Goal: Communication & Community: Ask a question

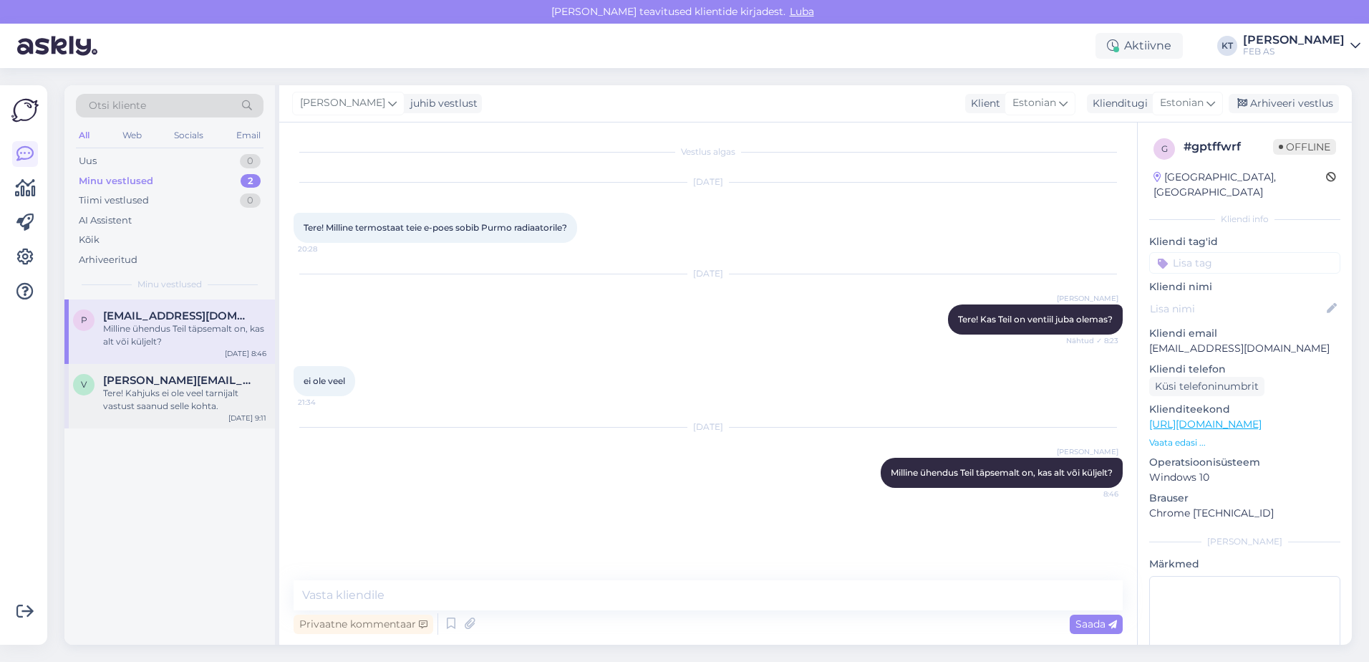
click at [153, 365] on div "v [EMAIL_ADDRESS][DOMAIN_NAME] Tere! Kahjuks ei ole veel tarnijalt vastust saan…" at bounding box center [169, 396] width 211 height 64
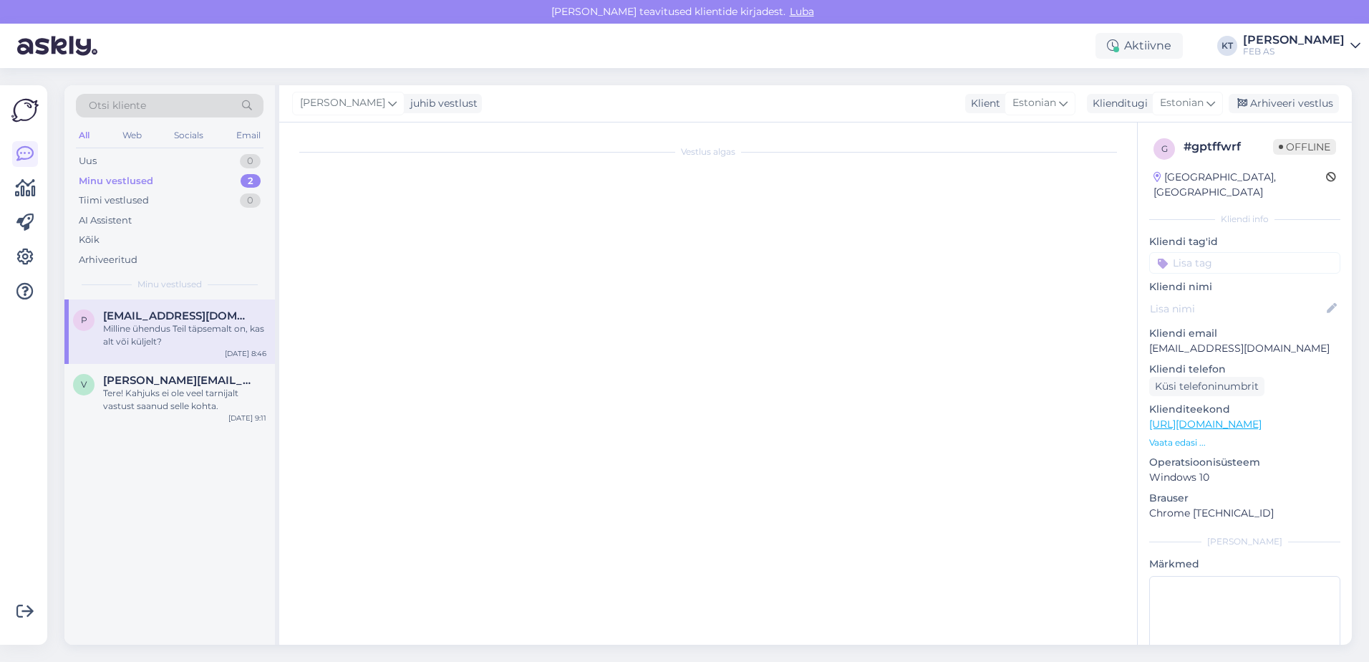
scroll to position [343, 0]
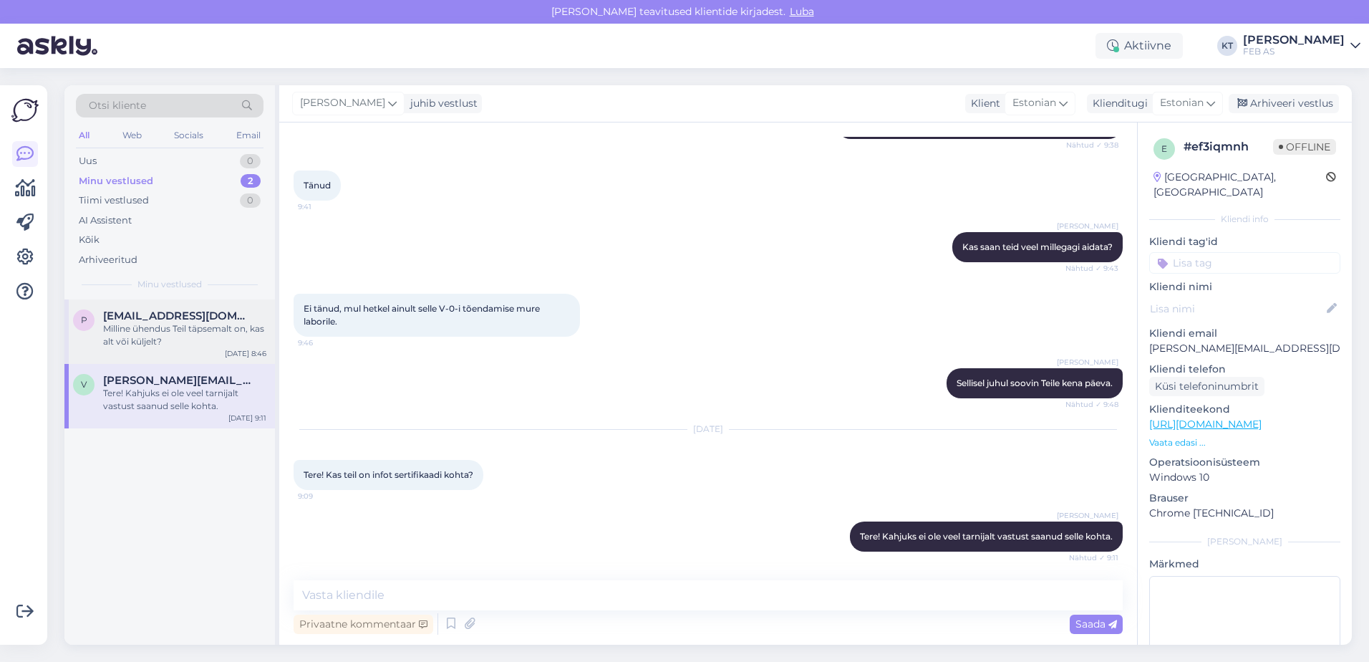
click at [155, 324] on div "Milline ühendus Teil täpsemalt on, kas alt või küljelt?" at bounding box center [184, 335] width 163 height 26
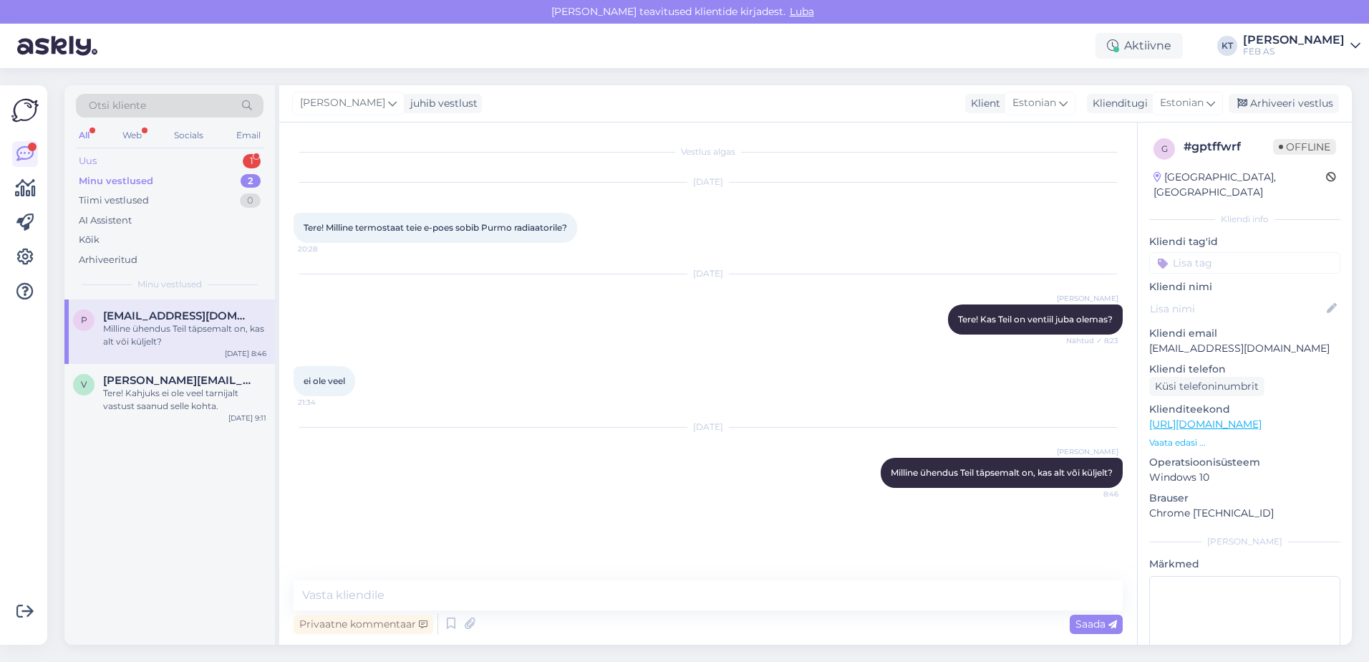
click at [136, 152] on div "Uus 1" at bounding box center [170, 161] width 188 height 20
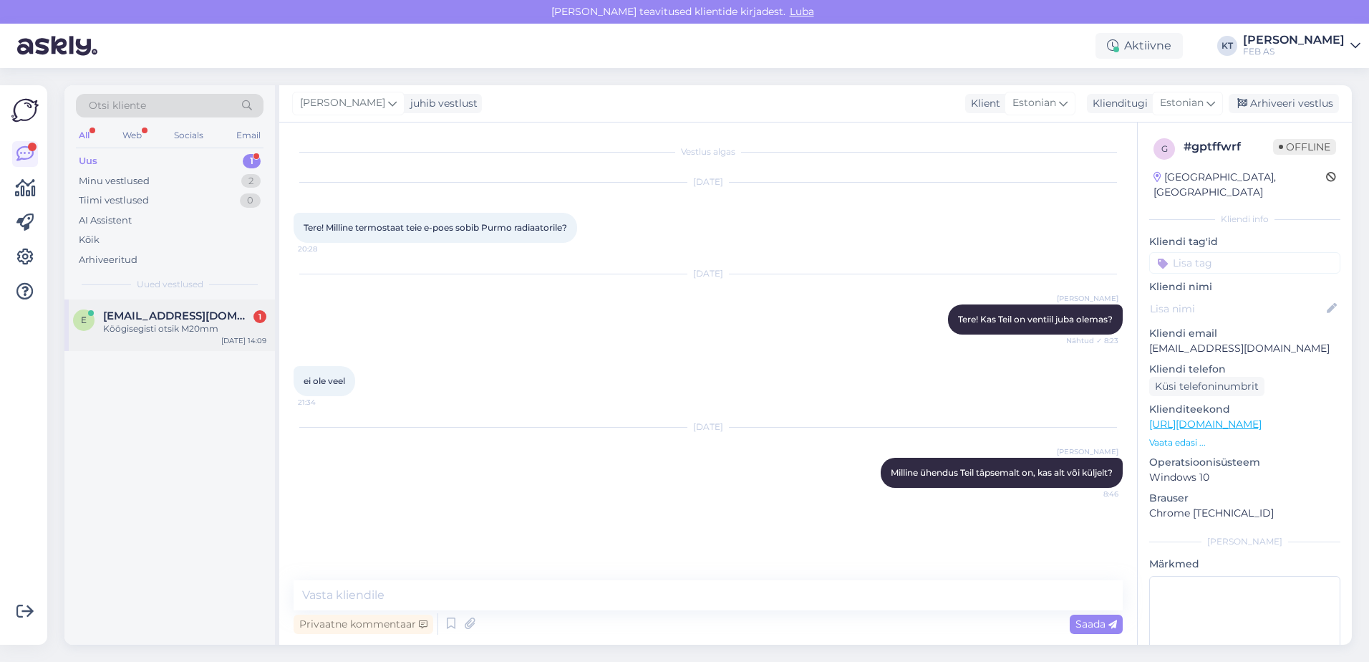
click at [179, 316] on span "[EMAIL_ADDRESS][DOMAIN_NAME]" at bounding box center [177, 315] width 149 height 13
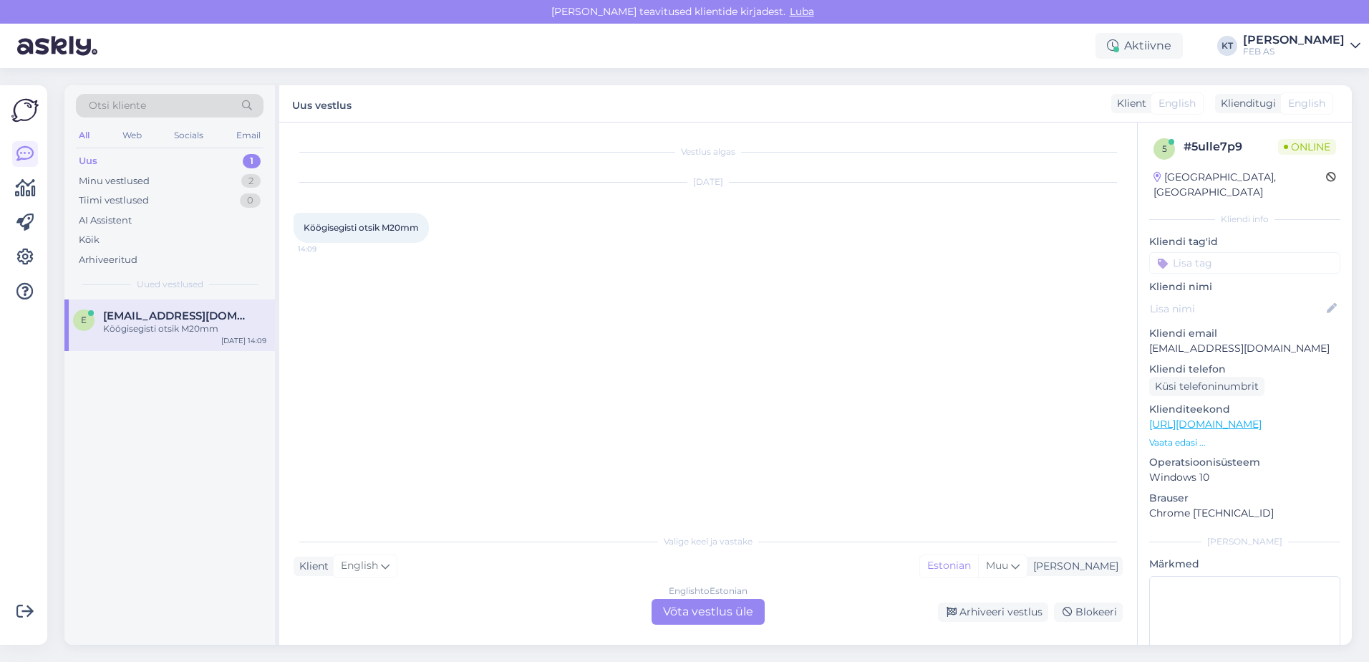
click at [708, 606] on div "English to Estonian Võta vestlus üle" at bounding box center [708, 612] width 113 height 26
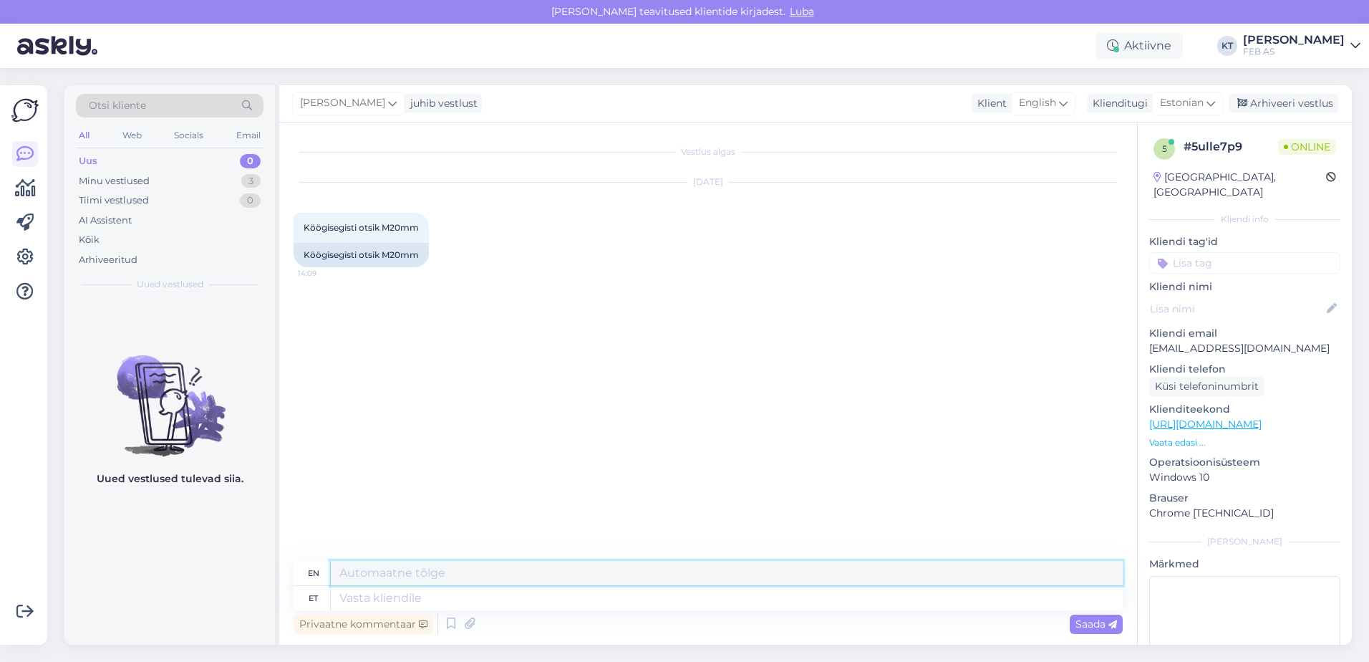
click at [459, 574] on textarea at bounding box center [727, 573] width 792 height 24
click at [453, 589] on textarea at bounding box center [727, 598] width 792 height 24
type textarea "Y"
type textarea "Tere!"
type textarea "Hello!"
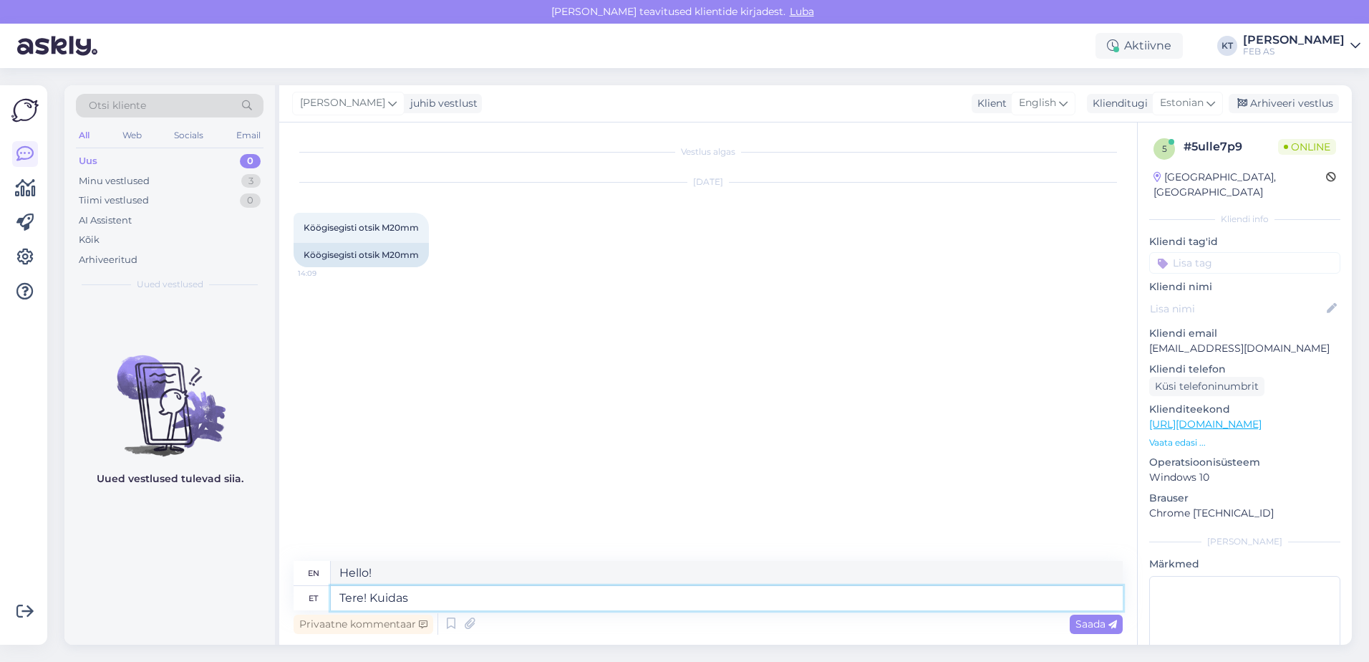
type textarea "Tere! Kuidas"
type textarea "Hello! How are you?"
type textarea "Tere! Kuidas saan"
type textarea "Hello! How can I"
type textarea "Tere! Kuidas saan abiks o"
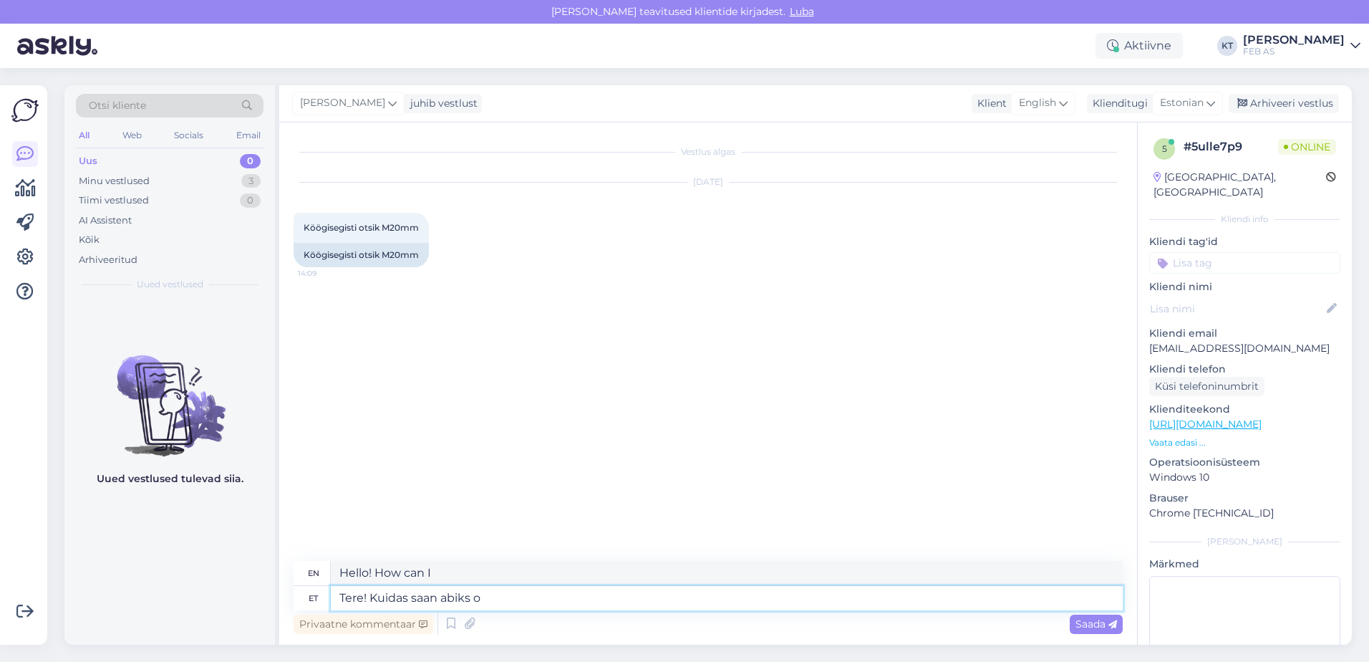
type textarea "Hello! How can I help?"
type textarea "Tere! Kuidas saan abiks olla?"
click at [1076, 624] on span "Saada" at bounding box center [1097, 623] width 42 height 13
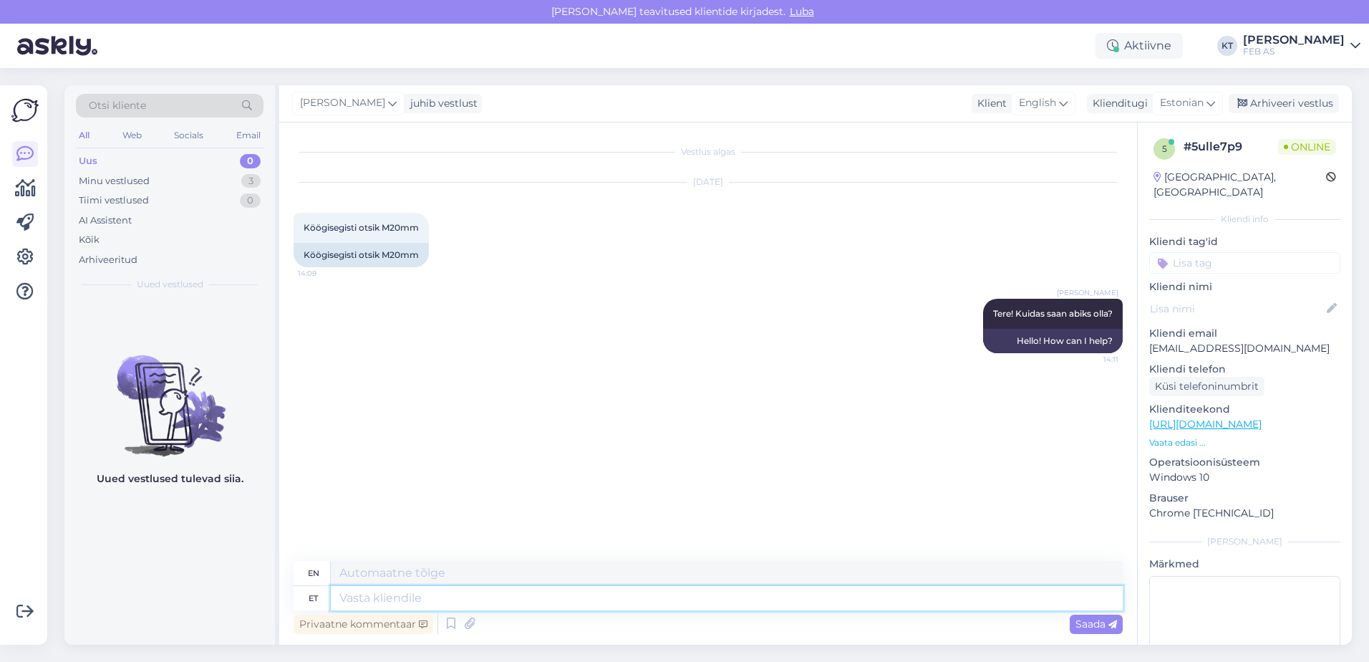
click at [834, 588] on textarea at bounding box center [727, 598] width 792 height 24
click at [665, 604] on textarea at bounding box center [727, 598] width 792 height 24
type textarea "M"
type textarea "Kas oskate"
type textarea "Is"
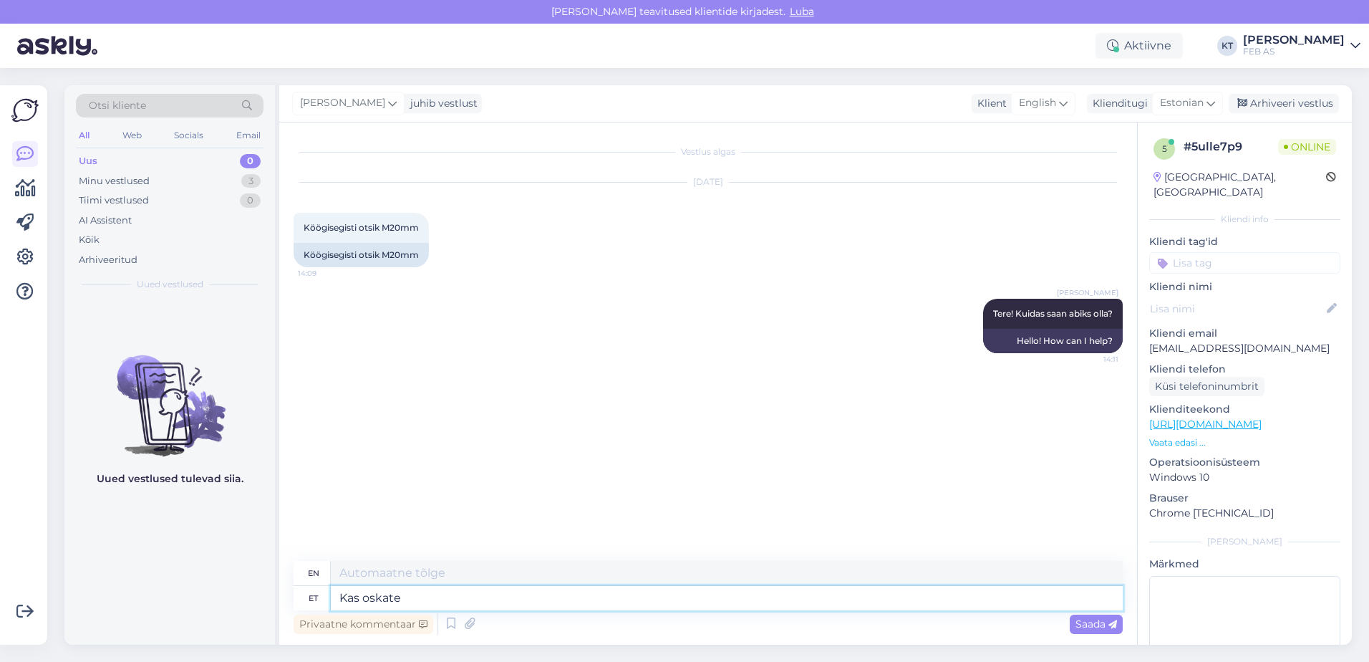
type textarea "Kas oskate ö"
type textarea "Can you"
type textarea "Kas oskate öelda"
type textarea "Can you tell?"
type textarea "Kas oskate öelda täpsemalt"
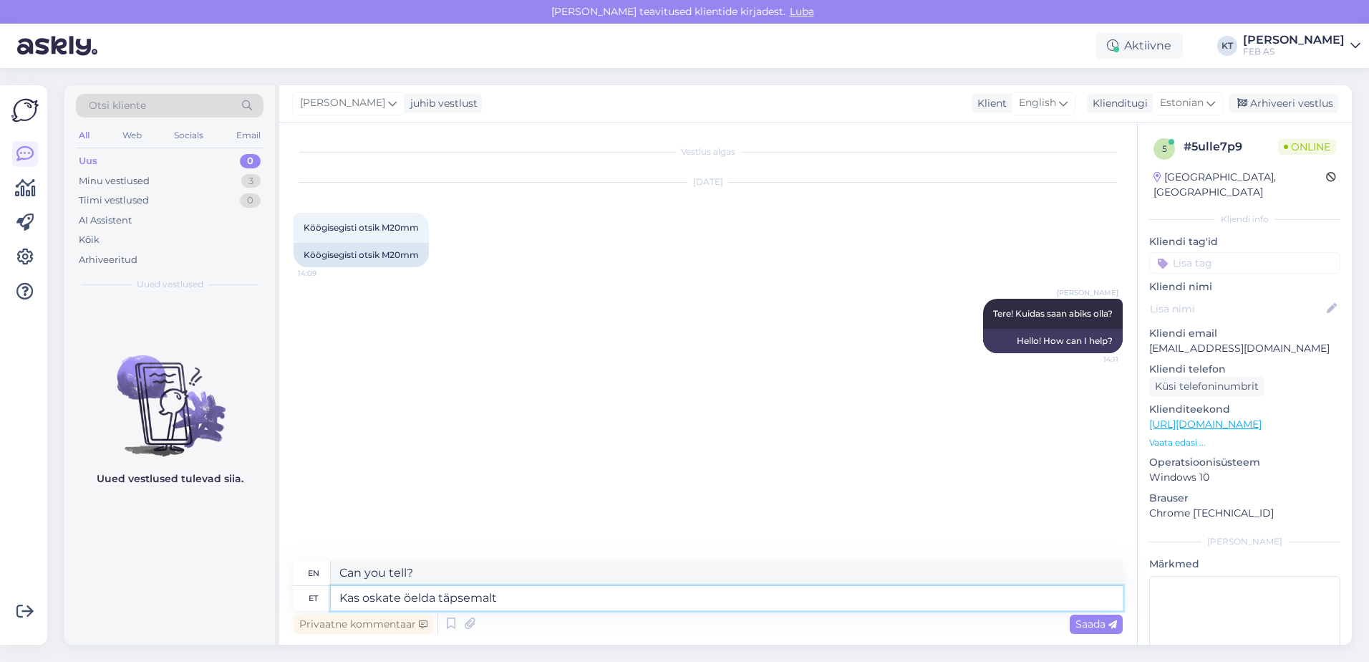
type textarea "Can you be more specific?"
type textarea "Kas oskate öelda täpsemalt, m"
type textarea "Can you tell me more specifically,"
type textarea "Kas oskate öelda täpsemalt, millise s"
type textarea "Can you tell me more specifically which one?"
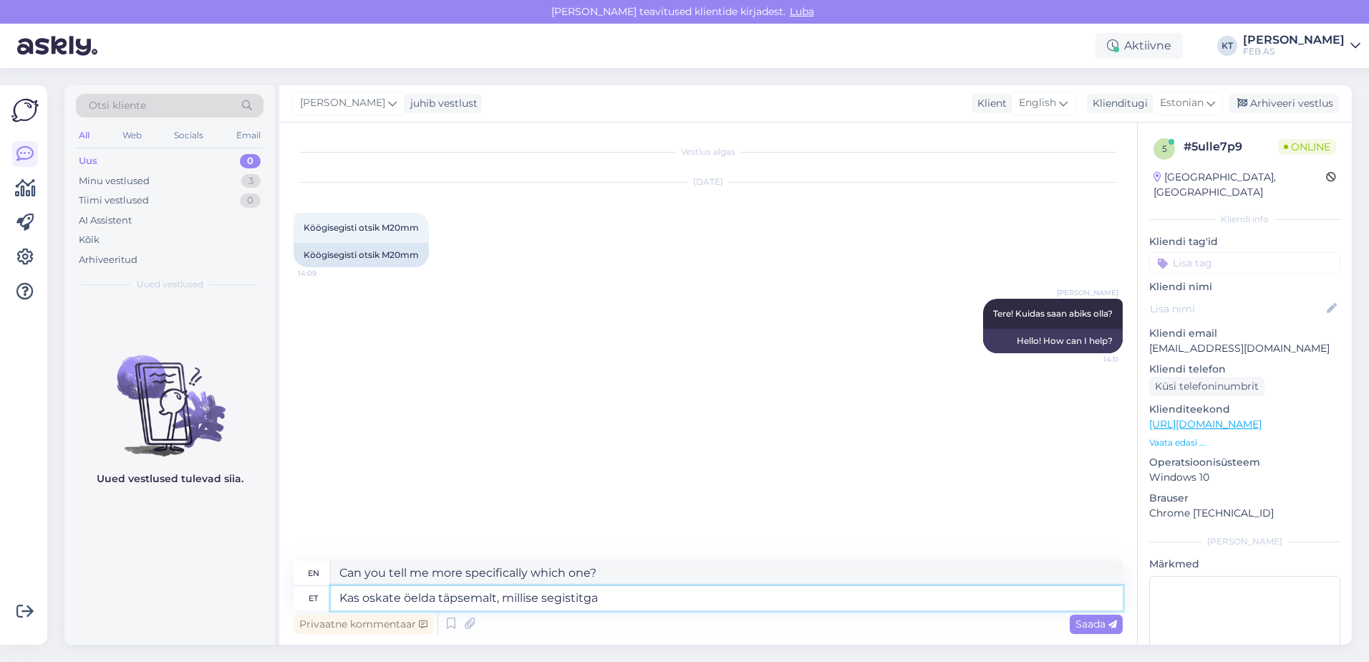
type textarea "Kas oskate öelda täpsemalt, millise segistitga"
type textarea "Can you tell me more specifically which mixer?"
type textarea "Kas oskate öelda täpsemalt, millise segistiga"
type textarea "Can you tell me more specifically what kind of mixer?"
type textarea "Kas oskate öelda täpsemalt, millise segistiga teg"
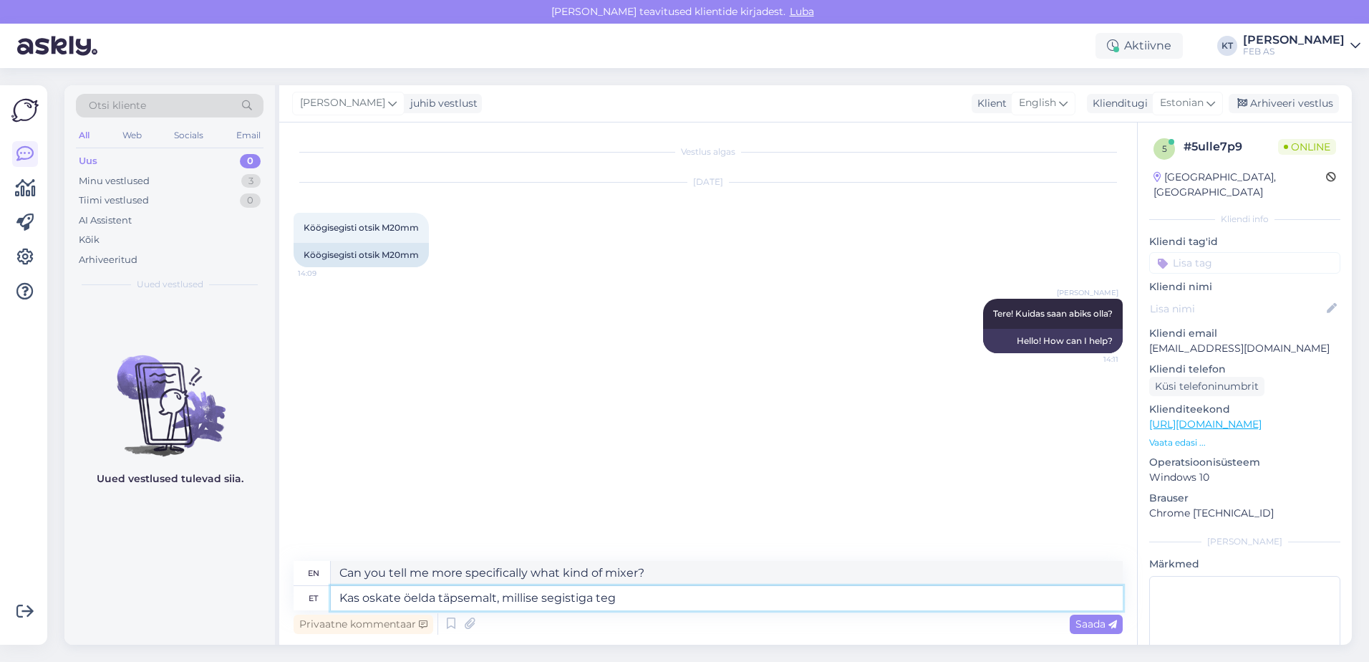
type textarea "Can you tell me more specifically which mixer you are using?"
type textarea "Kas oskate öelda täpsemalt, millise segistiga tegu"
type textarea "Can you tell me more specifically what kind of faucet it is?"
type textarea "Kas oskate öelda täpsemalt, millise segistiga tegu?"
type textarea "Can you tell me more specifically what kind of mixer it is?"
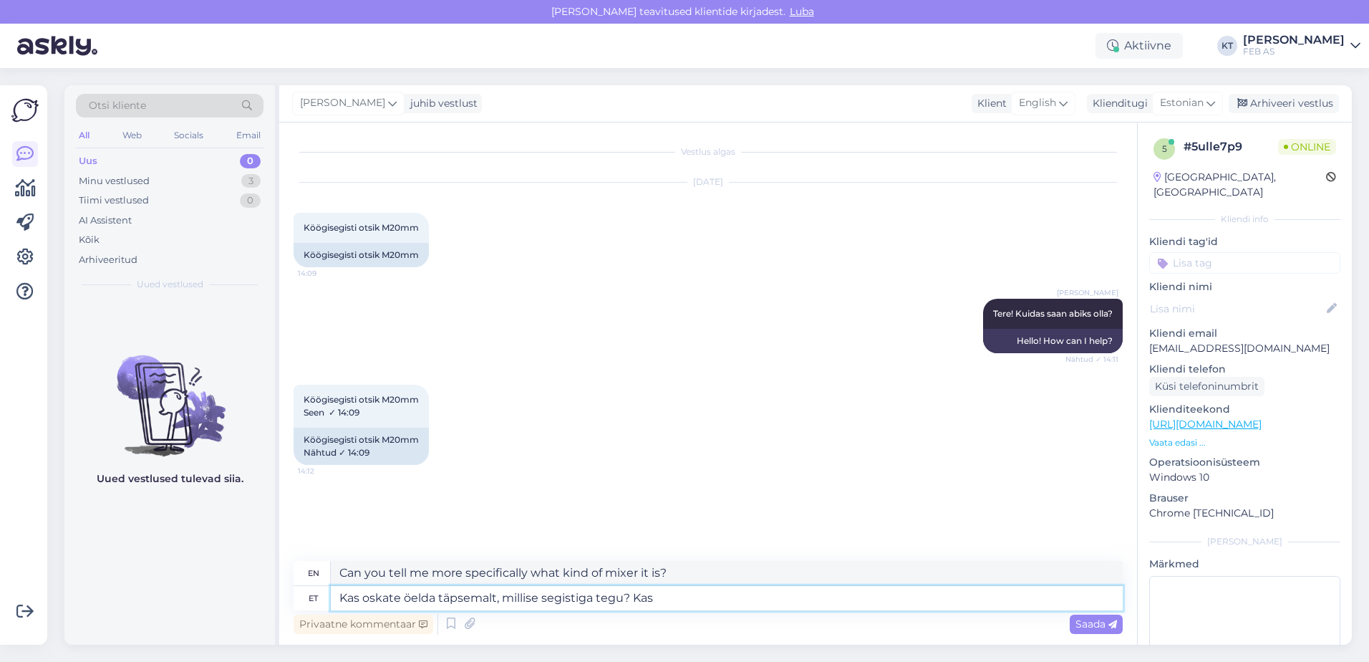
type textarea "Kas oskate öelda täpsemalt, millise segistiga tegu? Kas s"
type textarea "Can you tell me more specifically what kind of faucet it is?"
type textarea "Kas oskate öelda täpsemalt, millise segistiga tegu? Kas saaksite s"
type textarea "Can you tell me more specifically what kind of mixer it is? Could you"
type textarea "Kas oskate öelda täpsemalt, millise segistiga tegu? Kas saaksite saada p"
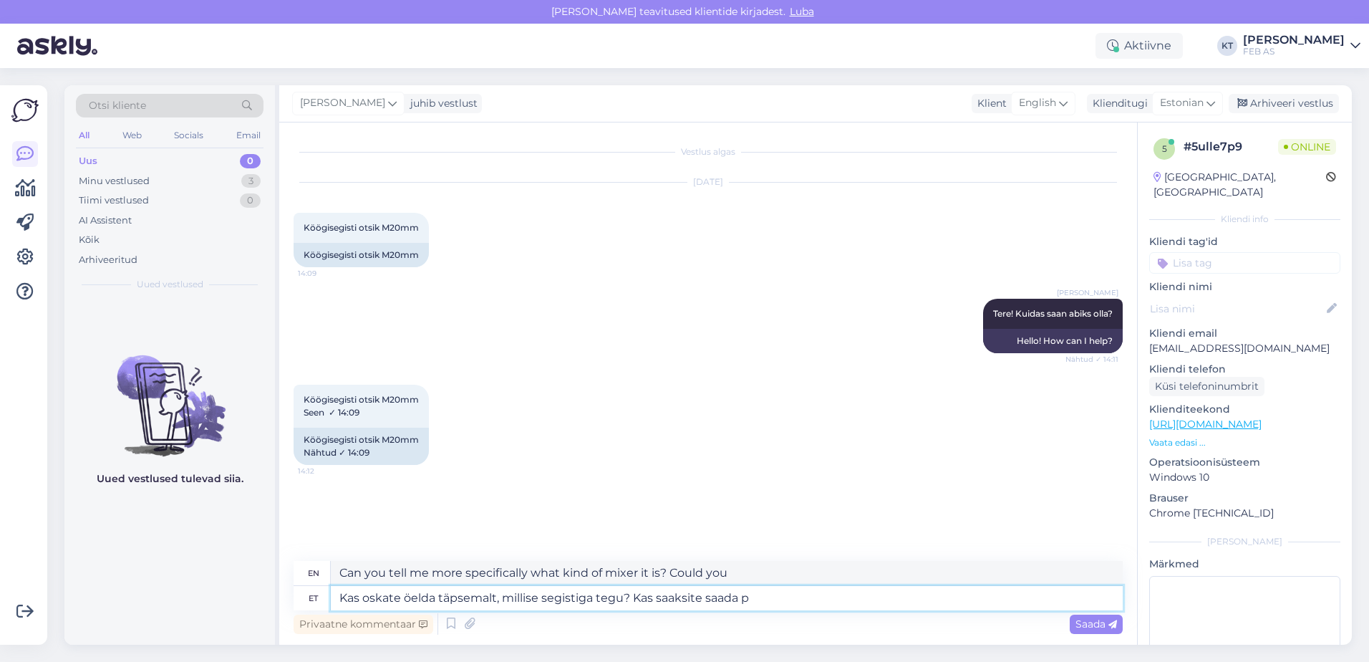
type textarea "Can you tell me more specifically what kind of faucet it is? Could you get it?"
type textarea "Kas oskate öelda täpsemalt, millise segistiga tegu? Kas saaksite saada pildid."
type textarea "Can you tell me more specifically what kind of faucet it is? Could you send me …"
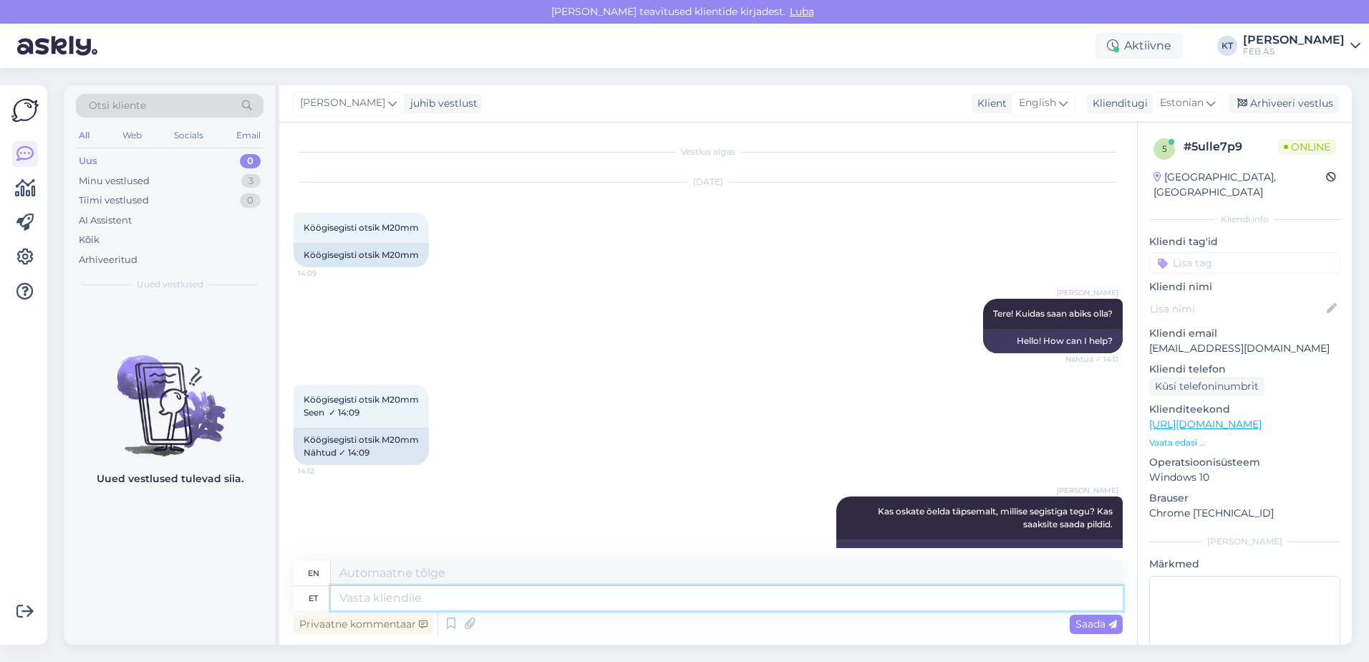
scroll to position [44, 0]
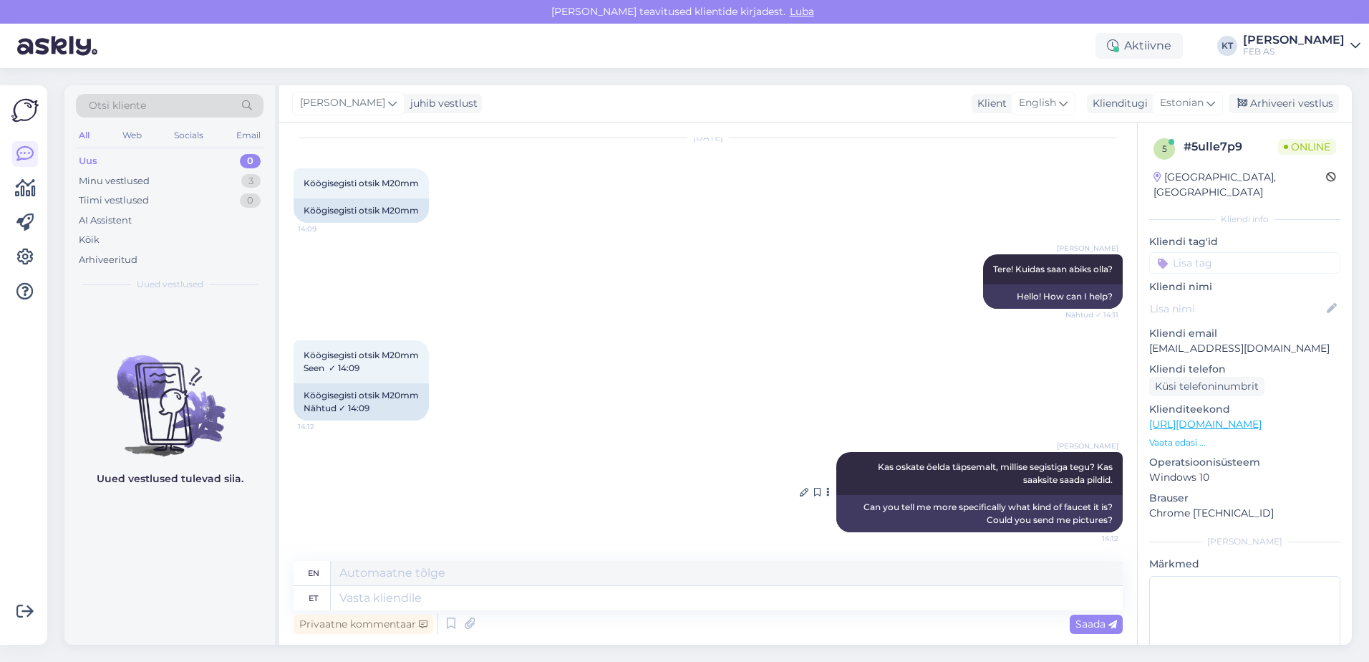
click at [1031, 477] on span "Kas oskate öelda täpsemalt, millise segistiga tegu? Kas saaksite saada pildid." at bounding box center [996, 473] width 237 height 24
click at [800, 492] on icon at bounding box center [804, 492] width 9 height 9
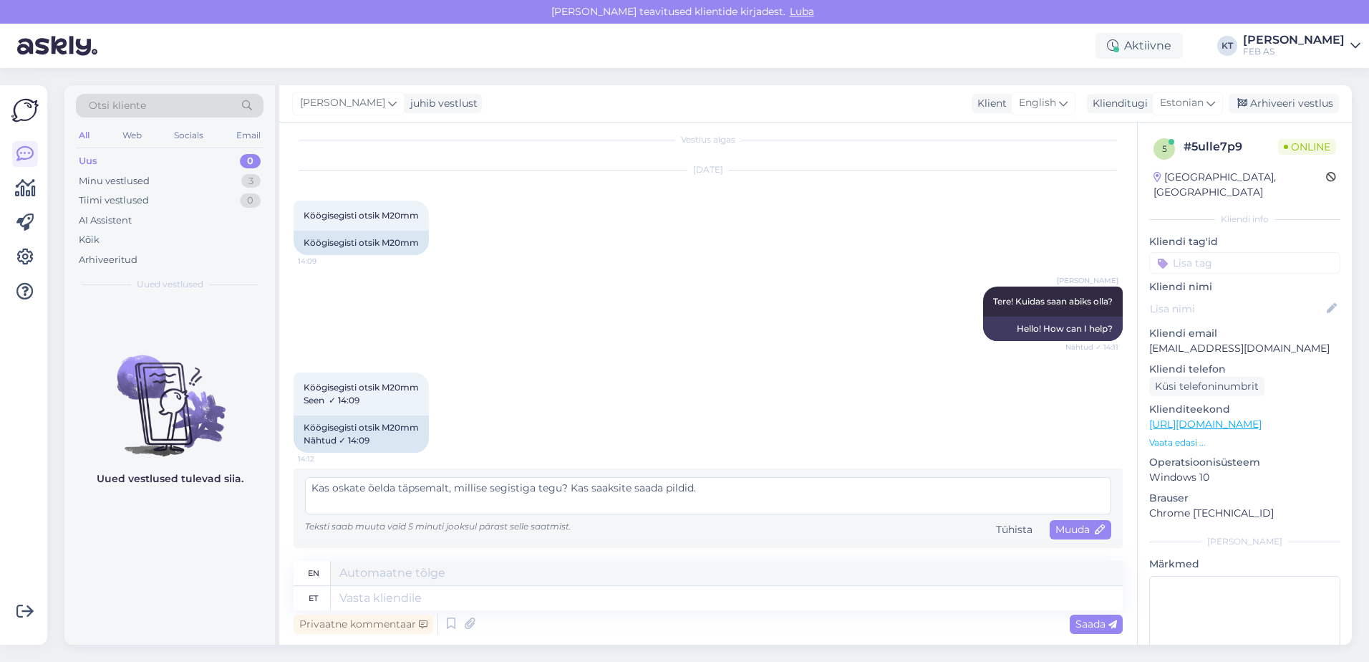
click at [655, 490] on textarea "Kas oskate öelda täpsemalt, millise segistiga tegu? Kas saaksite saada pildid." at bounding box center [708, 495] width 806 height 37
type textarea "Kas oskate öelda täpsemalt, millise segistiga tegu? Kas saaksite saata pildid."
click at [1068, 525] on span "Muuda" at bounding box center [1081, 529] width 50 height 13
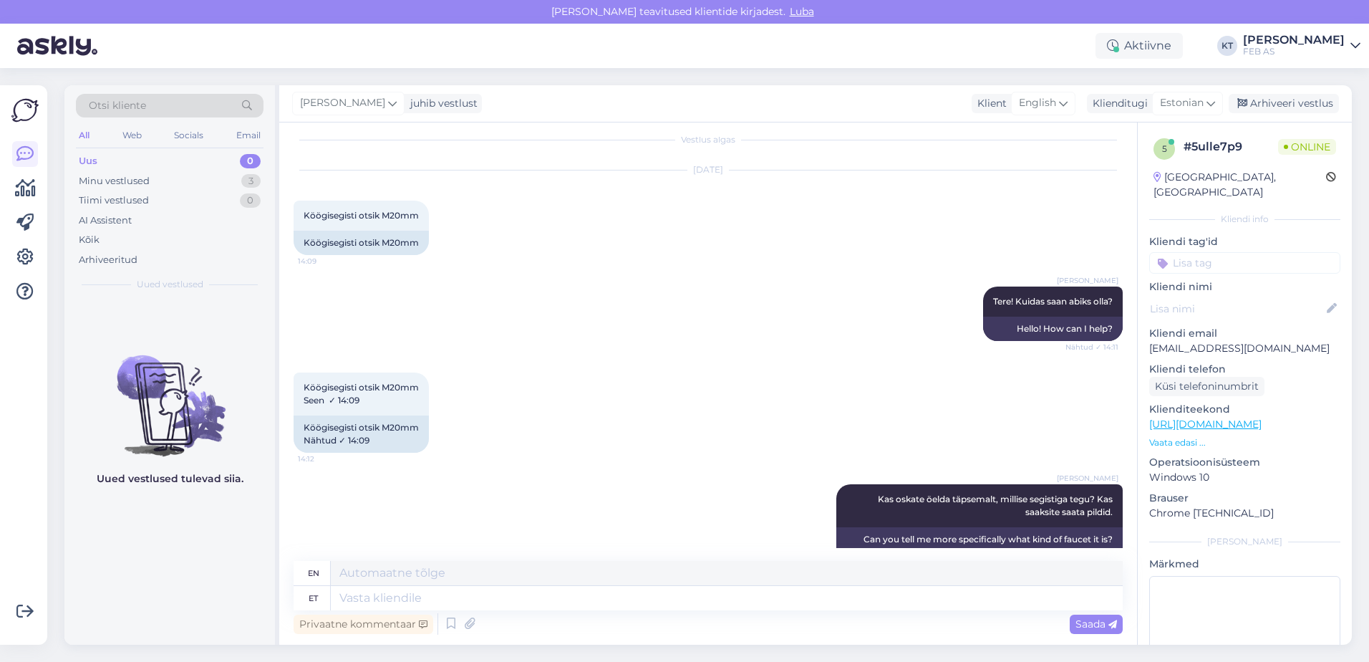
scroll to position [44, 0]
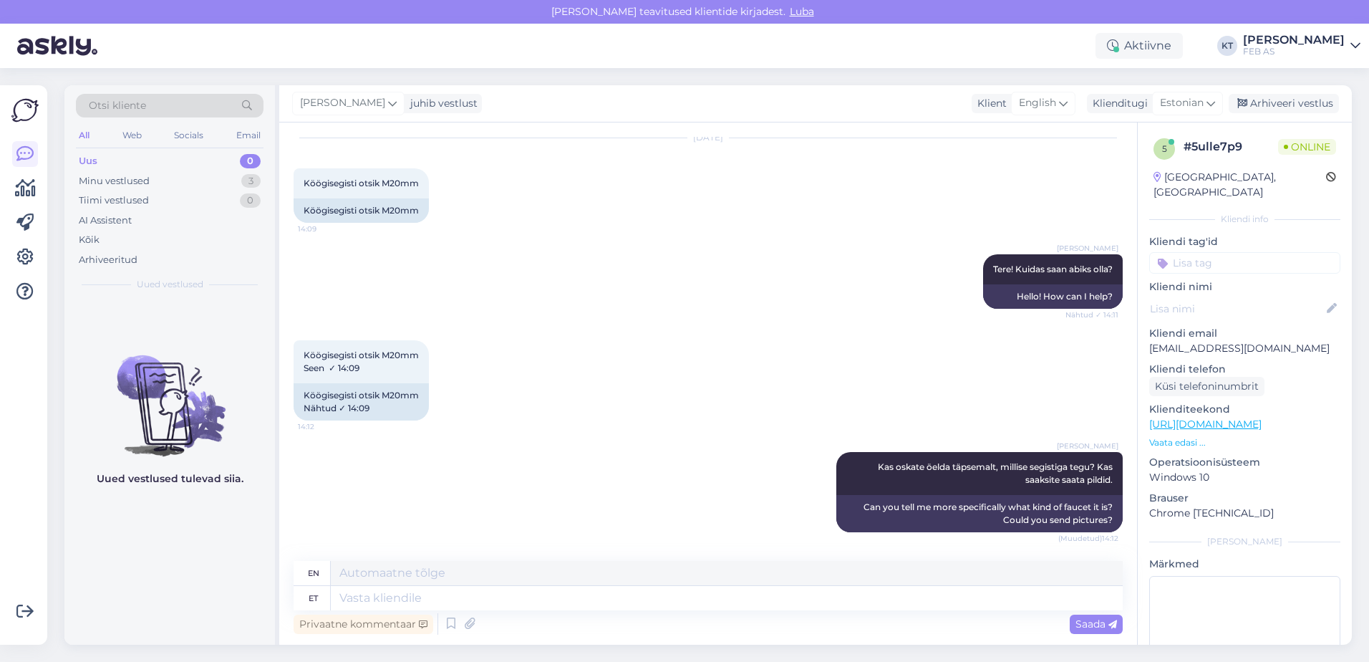
click at [596, 486] on div "[PERSON_NAME] Kas oskate öelda täpsemalt, millise segistiga tegu? Kas saaksite …" at bounding box center [708, 492] width 829 height 112
click at [591, 465] on div "[PERSON_NAME] Kas oskate öelda täpsemalt, millise segistiga tegu? Kas saaksite …" at bounding box center [708, 492] width 829 height 112
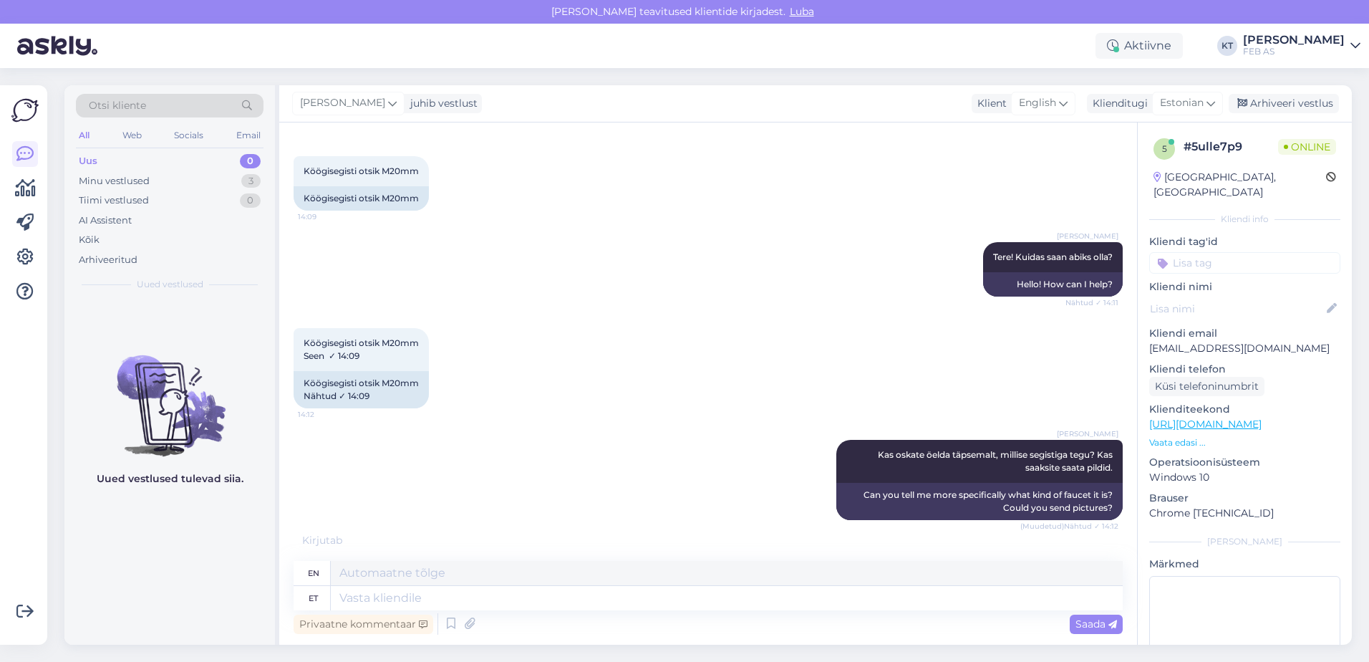
scroll to position [59, 0]
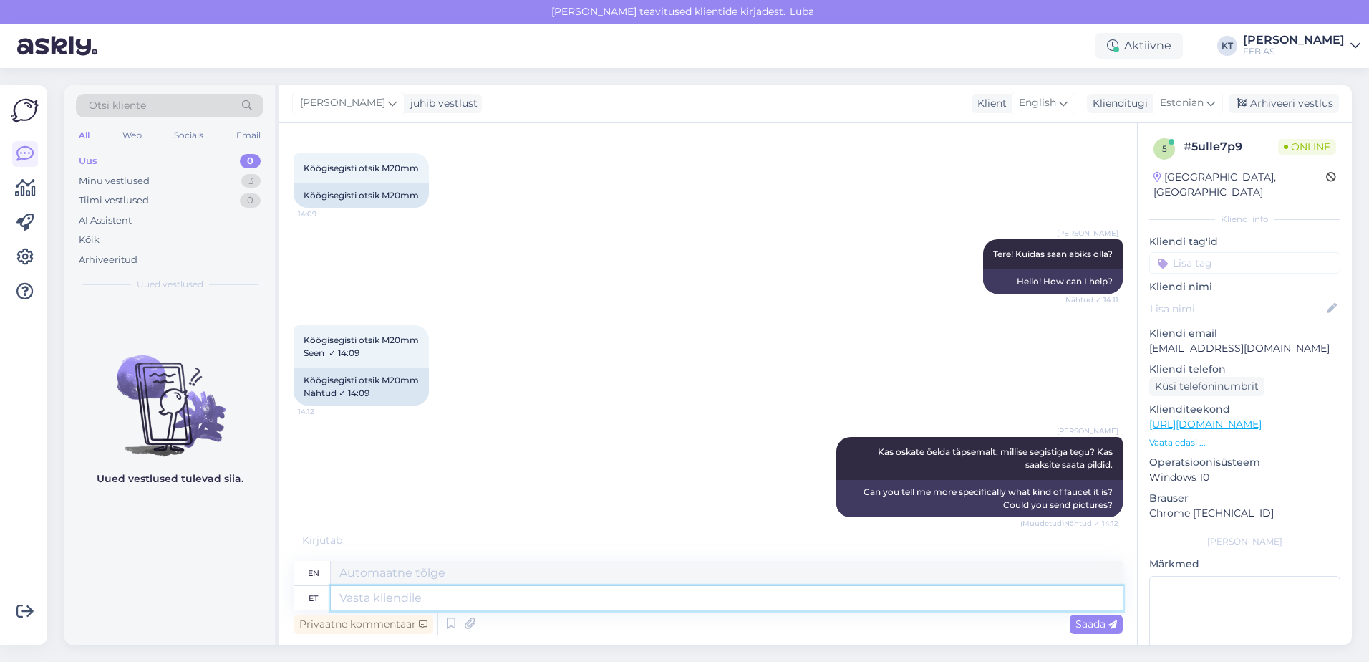
click at [554, 597] on textarea at bounding box center [727, 598] width 792 height 24
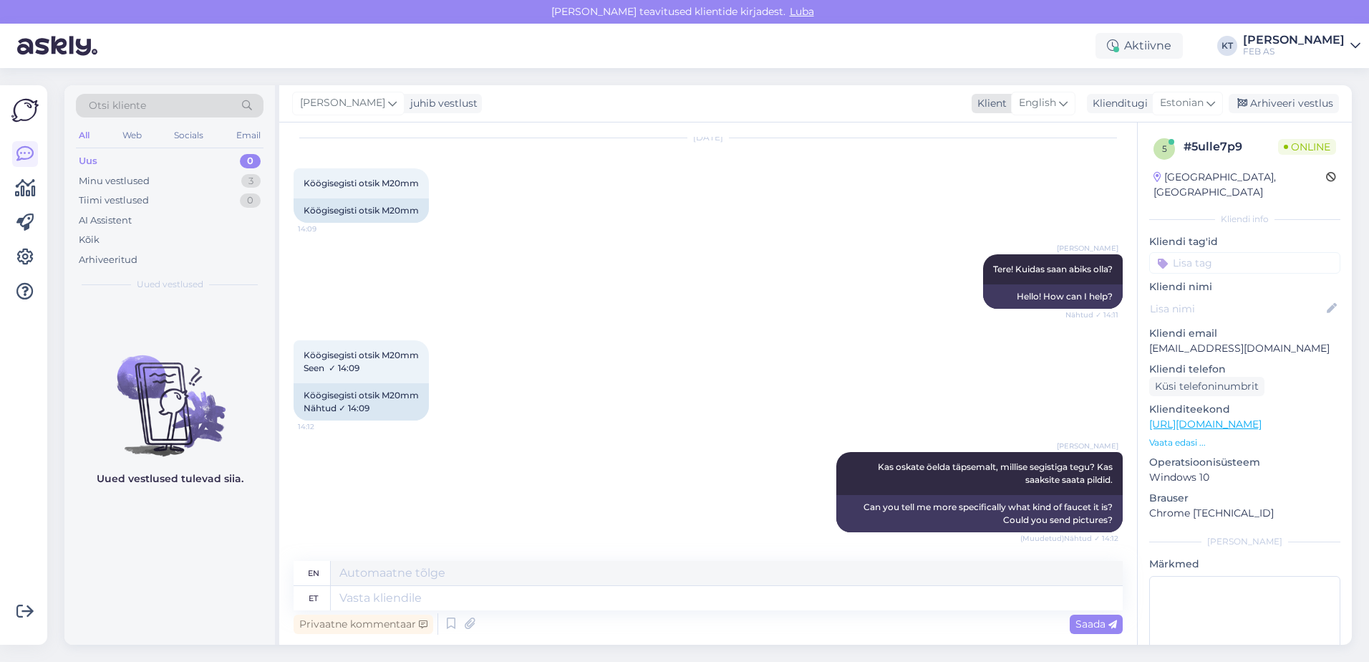
click at [1046, 108] on span "English" at bounding box center [1037, 103] width 37 height 16
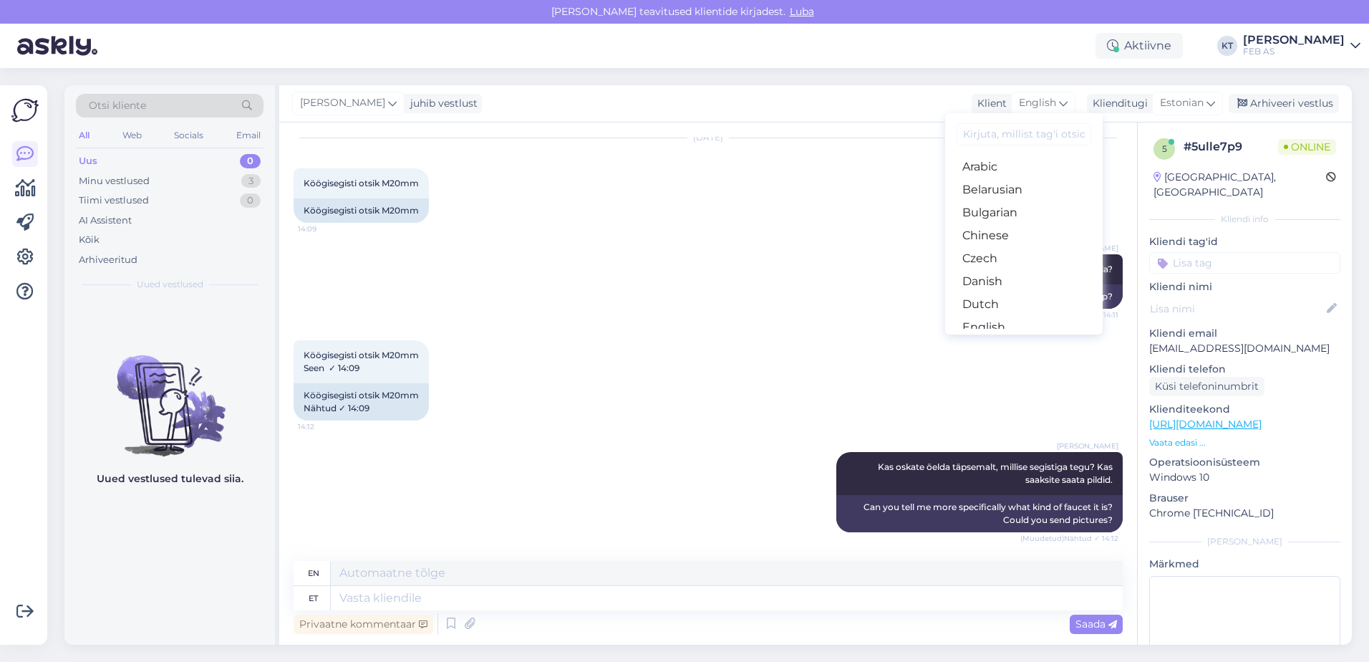
click at [1013, 137] on input at bounding box center [1024, 134] width 135 height 22
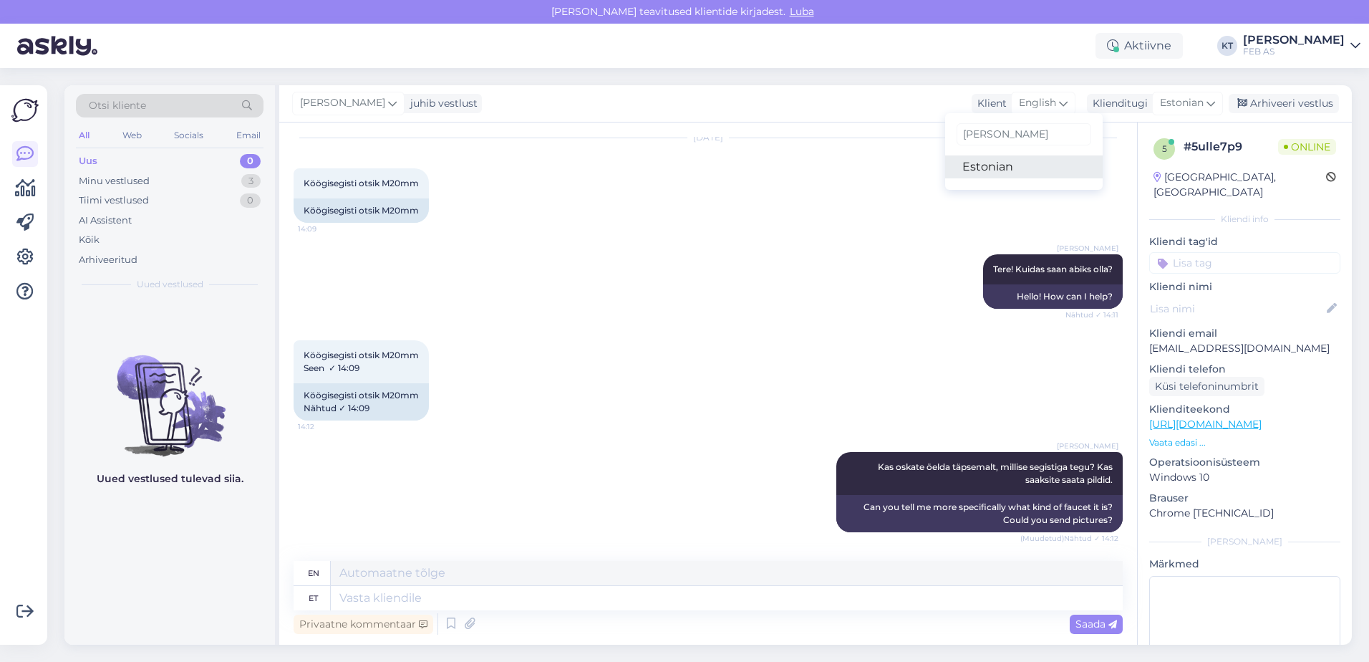
type input "[PERSON_NAME]"
click at [1003, 160] on link "Estonian" at bounding box center [1024, 166] width 158 height 23
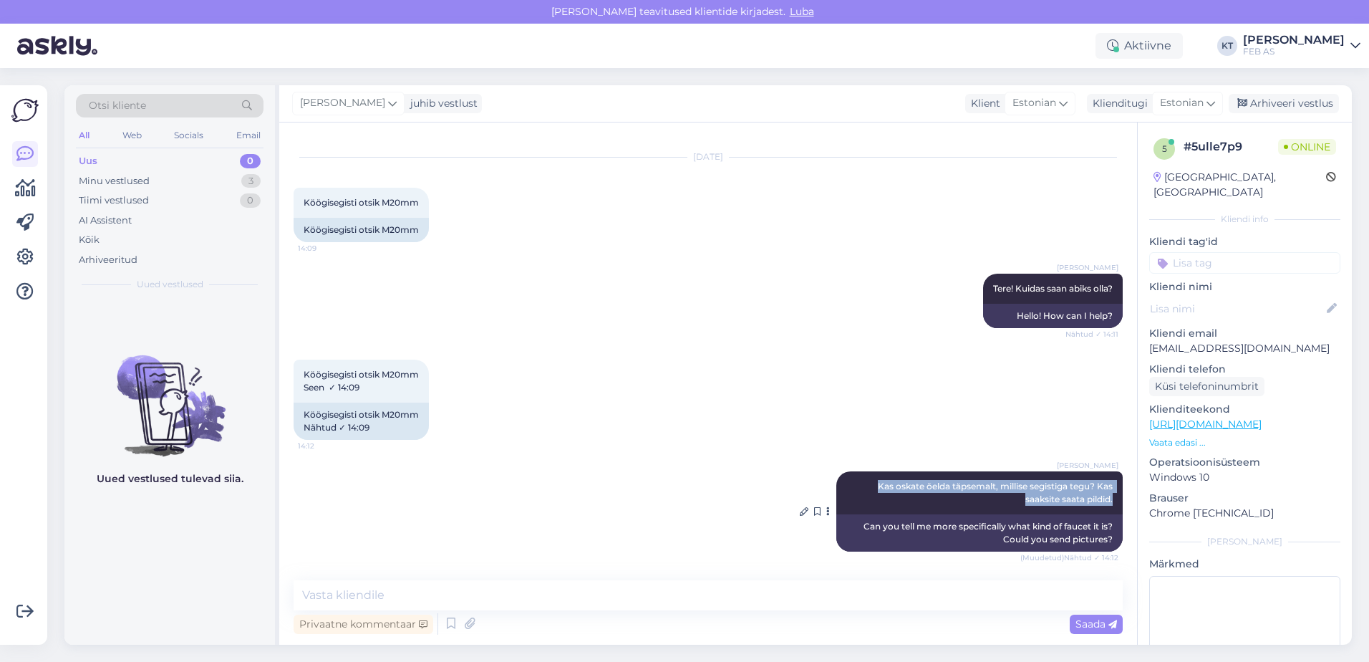
drag, startPoint x: 865, startPoint y: 480, endPoint x: 1100, endPoint y: 501, distance: 235.8
click at [1100, 501] on div "[PERSON_NAME] Kas oskate öelda täpsemalt, millise segistiga tegu? Kas saaksite …" at bounding box center [980, 492] width 286 height 43
click at [800, 514] on icon at bounding box center [804, 511] width 9 height 9
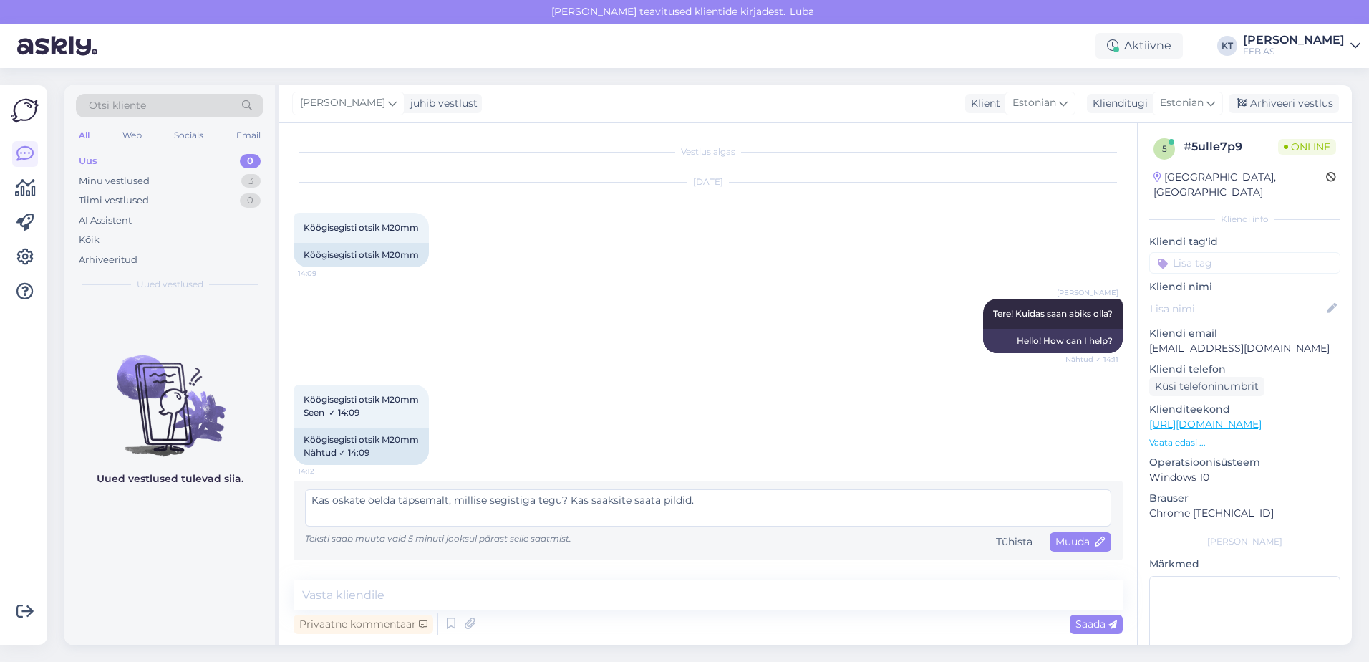
scroll to position [0, 0]
click at [1062, 544] on span "Muuda" at bounding box center [1081, 541] width 50 height 13
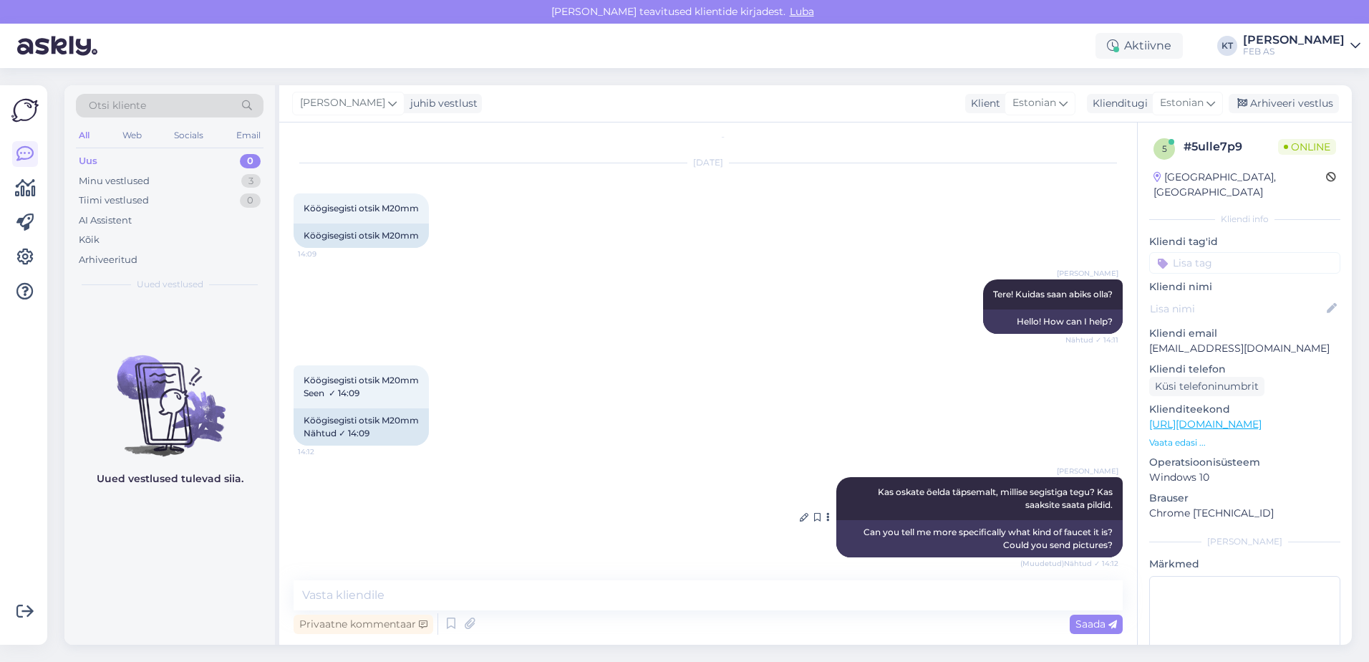
scroll to position [25, 0]
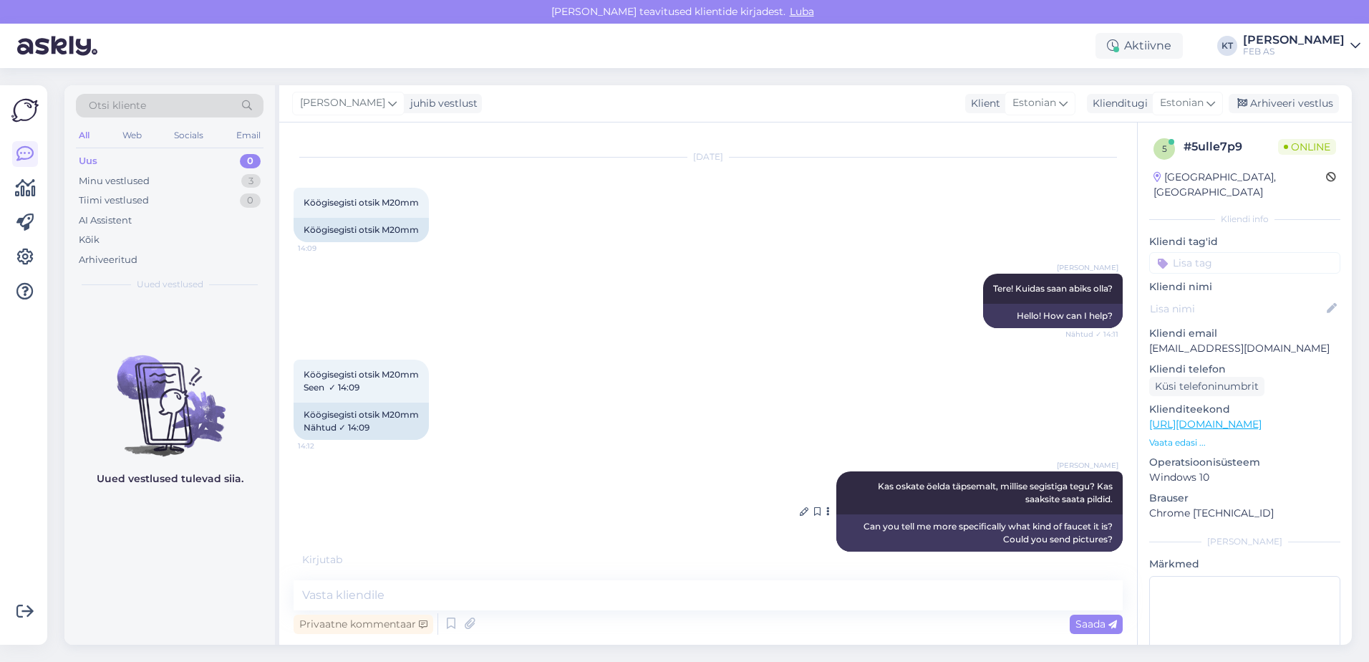
drag, startPoint x: 864, startPoint y: 486, endPoint x: 1109, endPoint y: 502, distance: 245.5
click at [1109, 502] on div "[PERSON_NAME] Kas oskate öelda täpsemalt, millise segistiga tegu? Kas saaksite …" at bounding box center [980, 492] width 286 height 43
click at [910, 597] on textarea at bounding box center [708, 595] width 829 height 30
paste textarea "Kas oskate öelda täpsemalt, millise segistiga tegu? Kas saaksite saata pildid."
type textarea "Kas oskate öelda täpsemalt, millise segistiga tegu? Kas saaksite saata pildid."
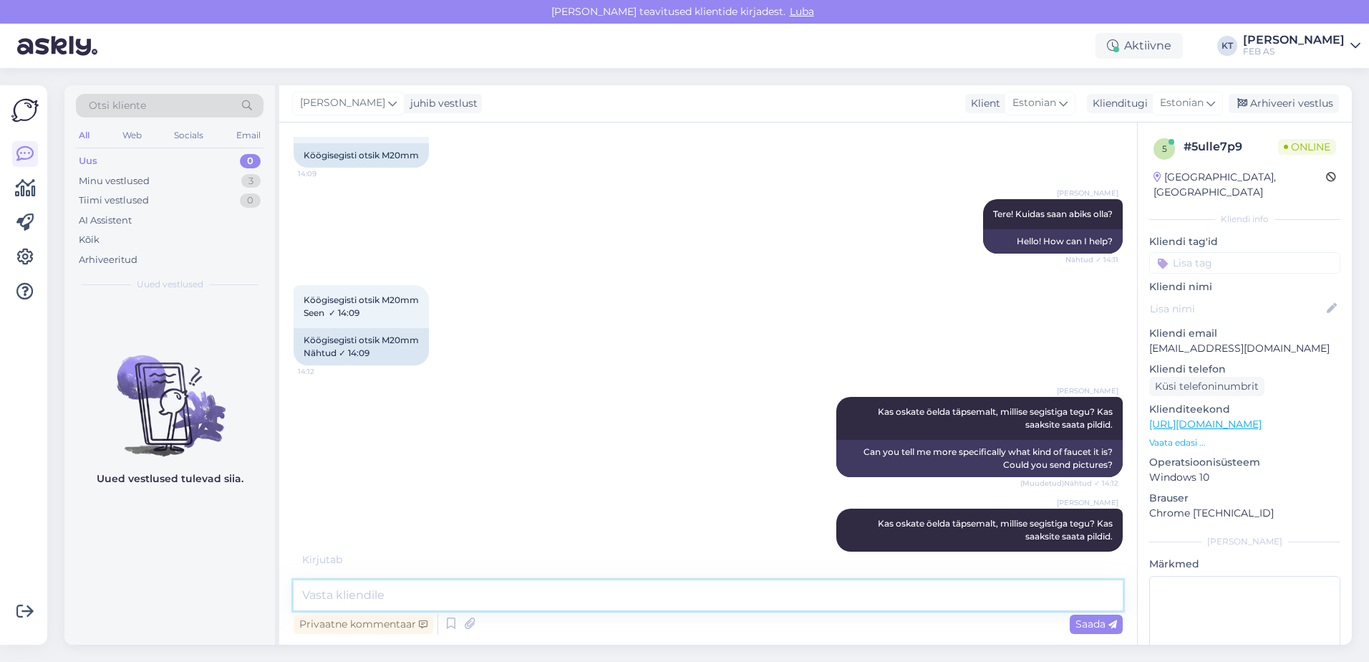
scroll to position [115, 0]
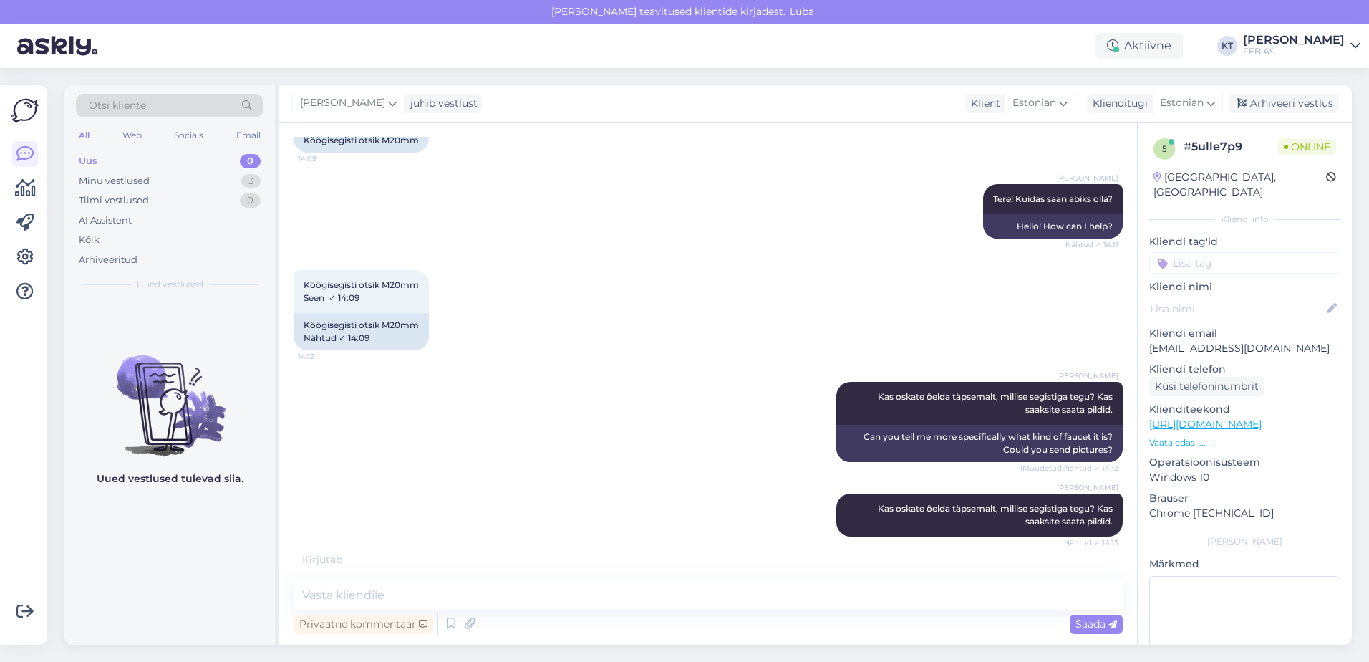
click at [711, 479] on div "[PERSON_NAME] Kas oskate öelda täpsemalt, millise segistiga tegu? Kas saaksite …" at bounding box center [708, 515] width 829 height 74
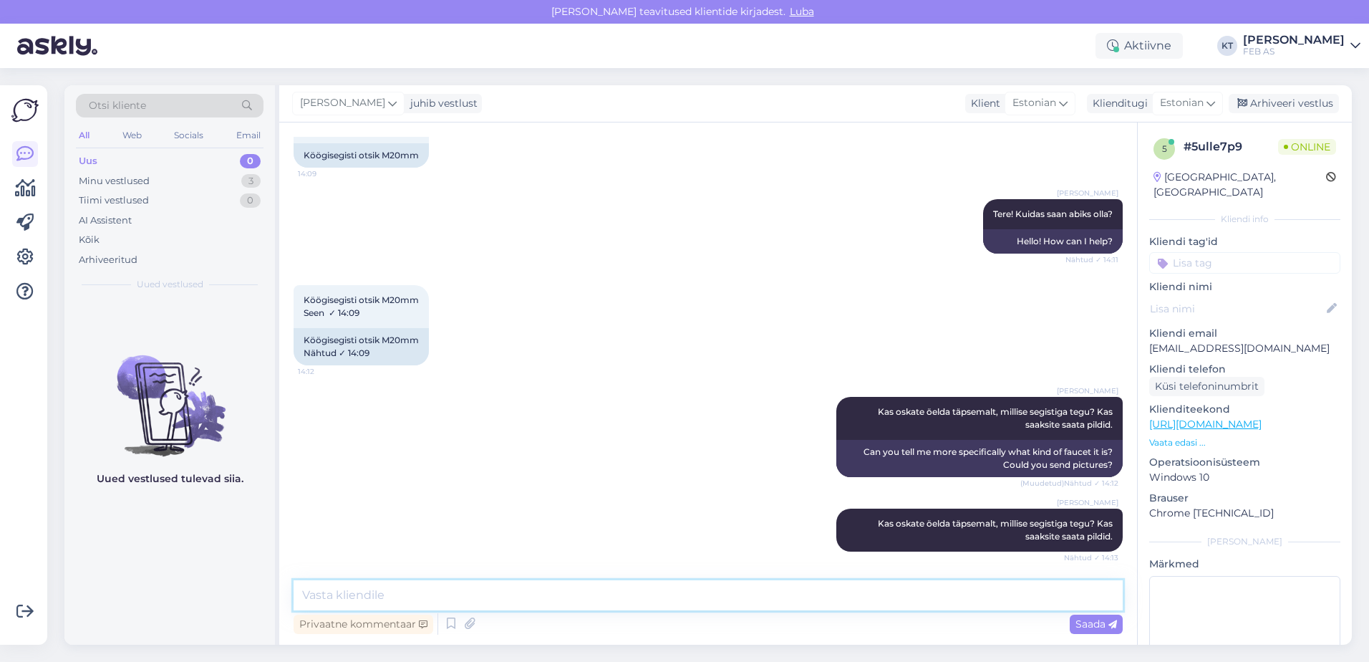
click at [679, 600] on textarea at bounding box center [708, 595] width 829 height 30
click at [651, 495] on div "[PERSON_NAME] Kas oskate öelda täpsemalt, millise segistiga tegu? Kas saaksite …" at bounding box center [708, 530] width 829 height 74
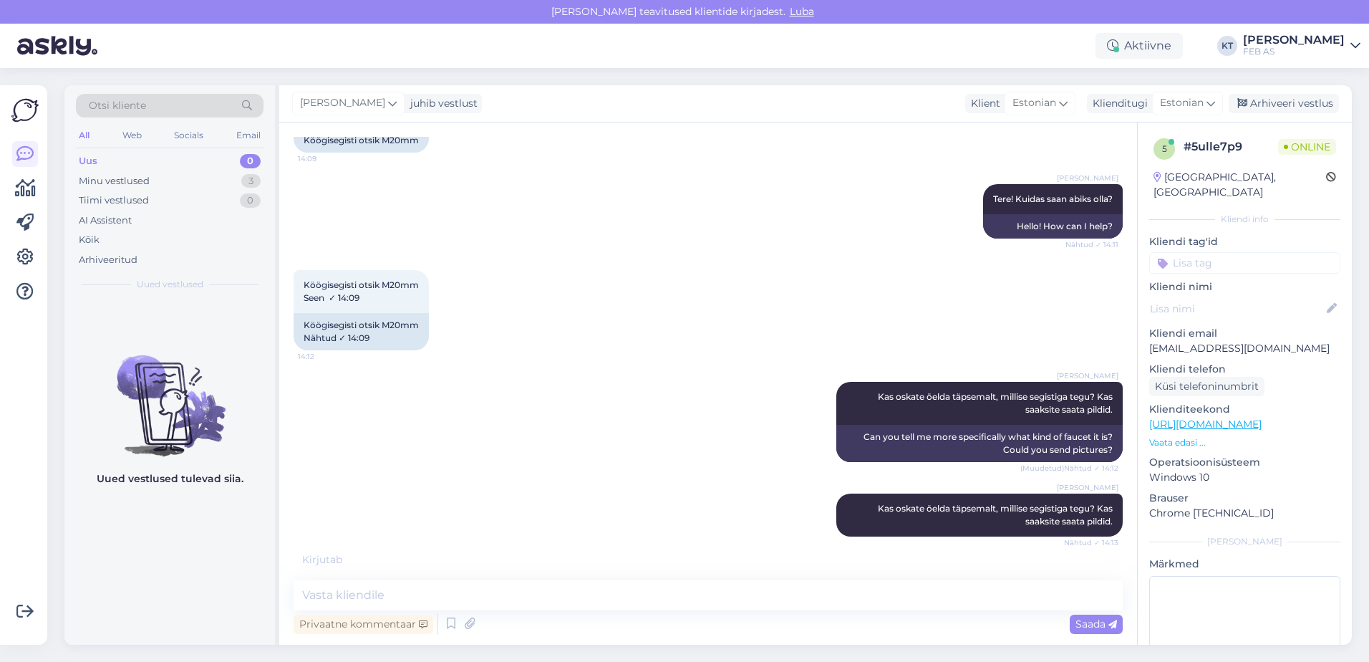
click at [690, 512] on div "[PERSON_NAME] Kas oskate öelda täpsemalt, millise segistiga tegu? Kas saaksite …" at bounding box center [708, 515] width 829 height 74
click at [688, 525] on div "[PERSON_NAME] Kas oskate öelda täpsemalt, millise segistiga tegu? Kas saaksite …" at bounding box center [708, 515] width 829 height 74
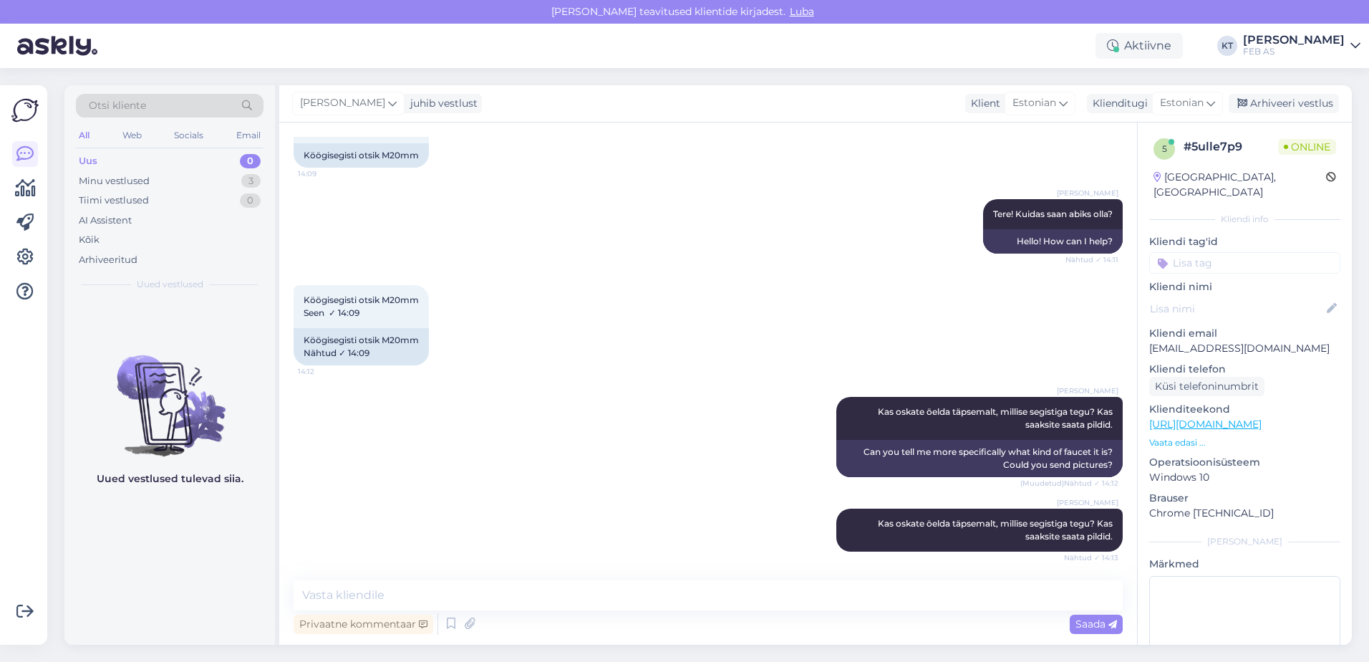
scroll to position [100, 0]
click at [659, 536] on div "[PERSON_NAME] Kas oskate öelda täpsemalt, millise segistiga tegu? Kas saaksite …" at bounding box center [708, 530] width 829 height 74
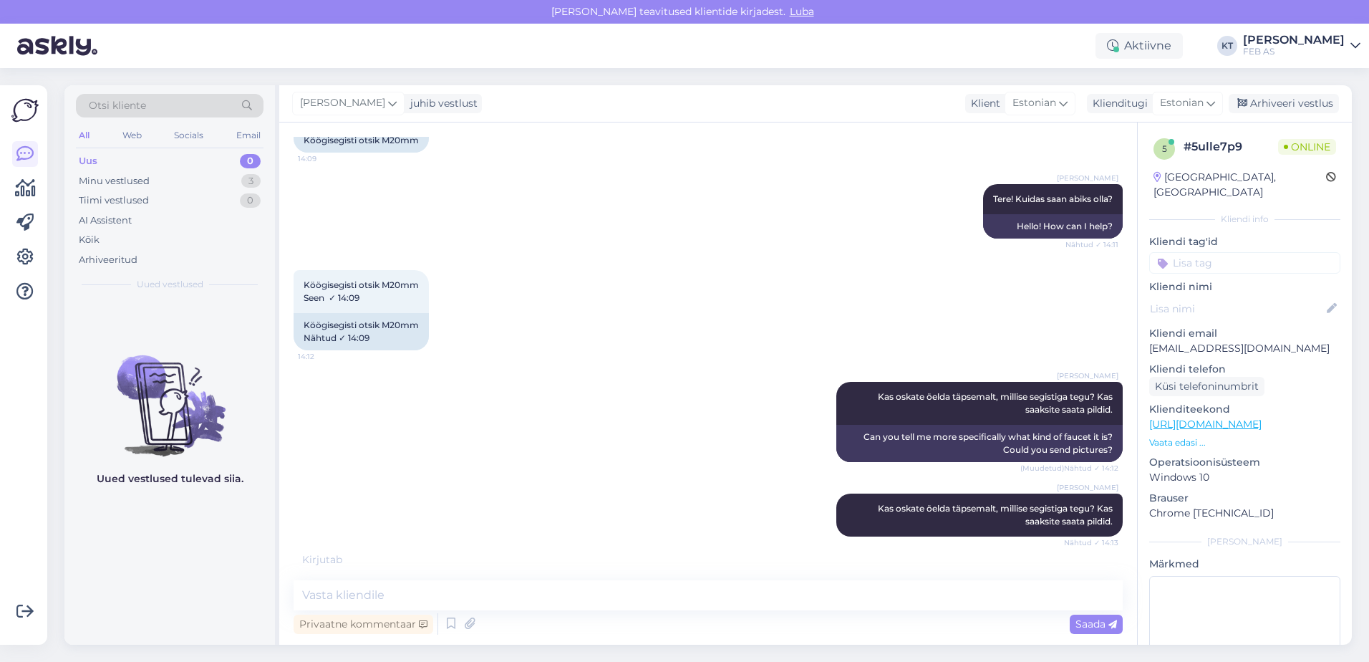
scroll to position [174, 0]
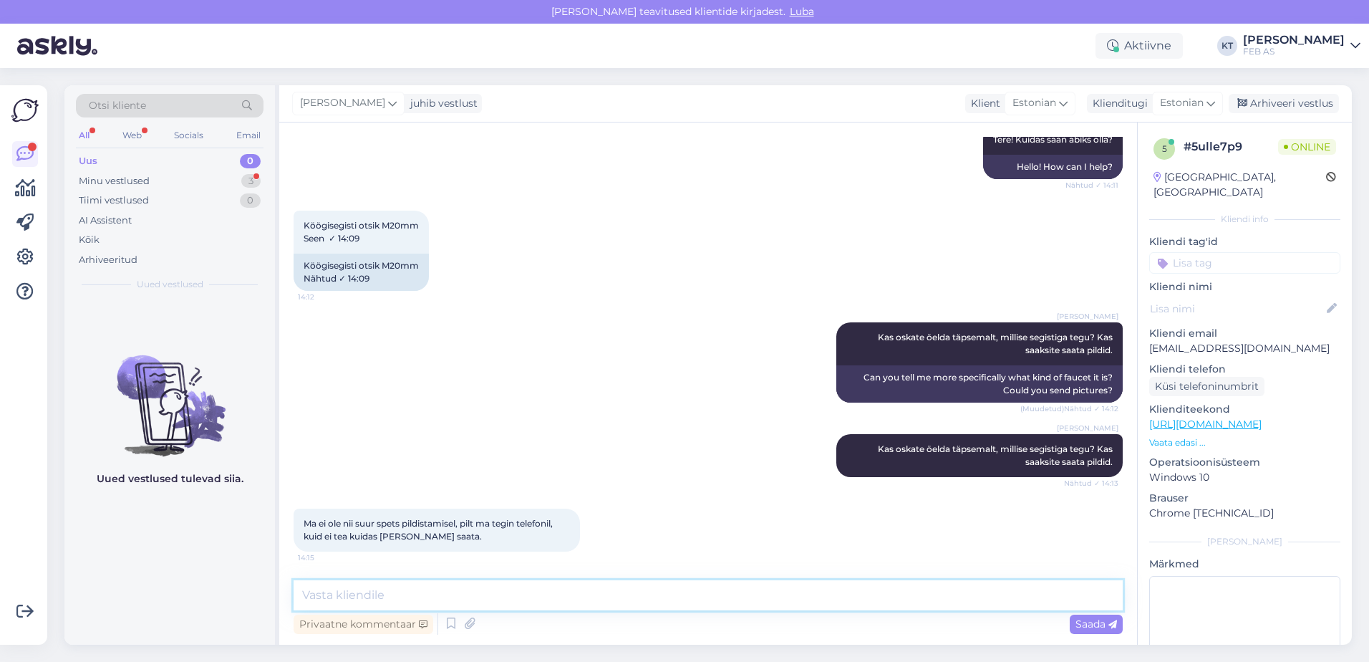
click at [497, 595] on textarea at bounding box center [708, 595] width 829 height 30
click at [496, 589] on textarea at bounding box center [708, 595] width 829 height 30
click at [481, 586] on textarea at bounding box center [708, 595] width 829 height 30
click at [462, 584] on textarea at bounding box center [708, 595] width 829 height 30
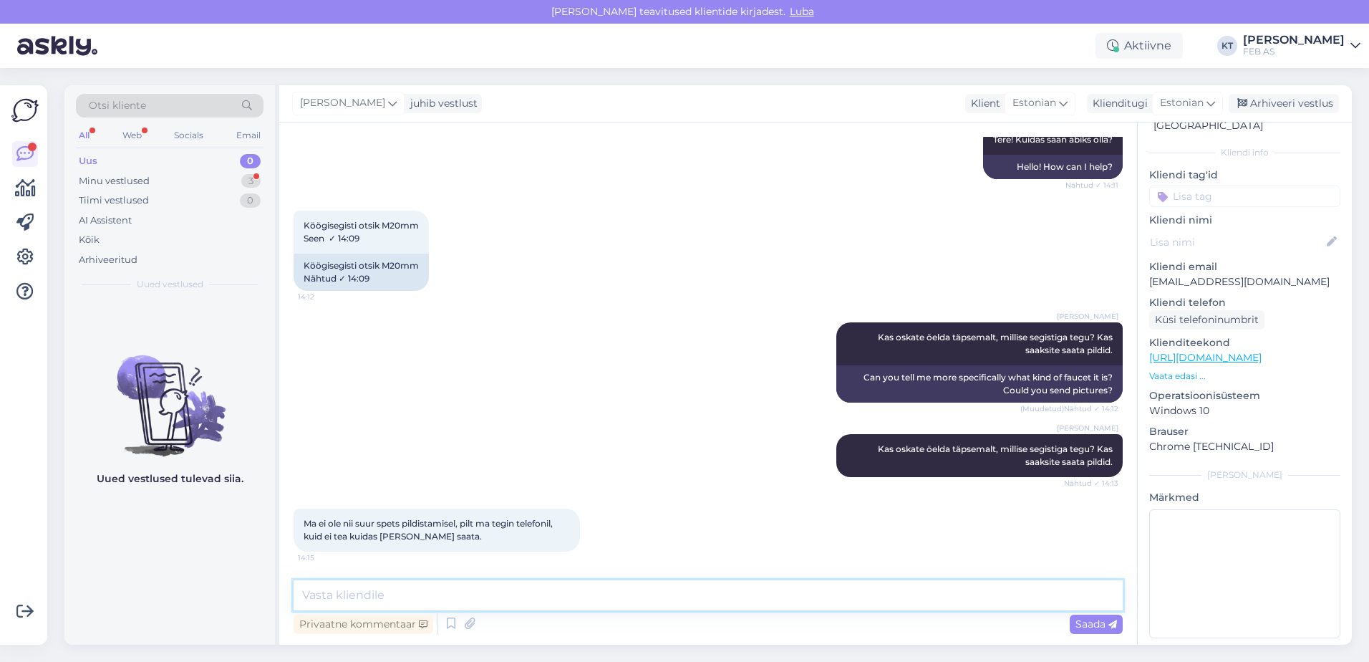
click at [627, 595] on textarea at bounding box center [708, 595] width 829 height 30
type textarea "palun saatke pilt [EMAIL_ADDRESS][DOMAIN_NAME]"
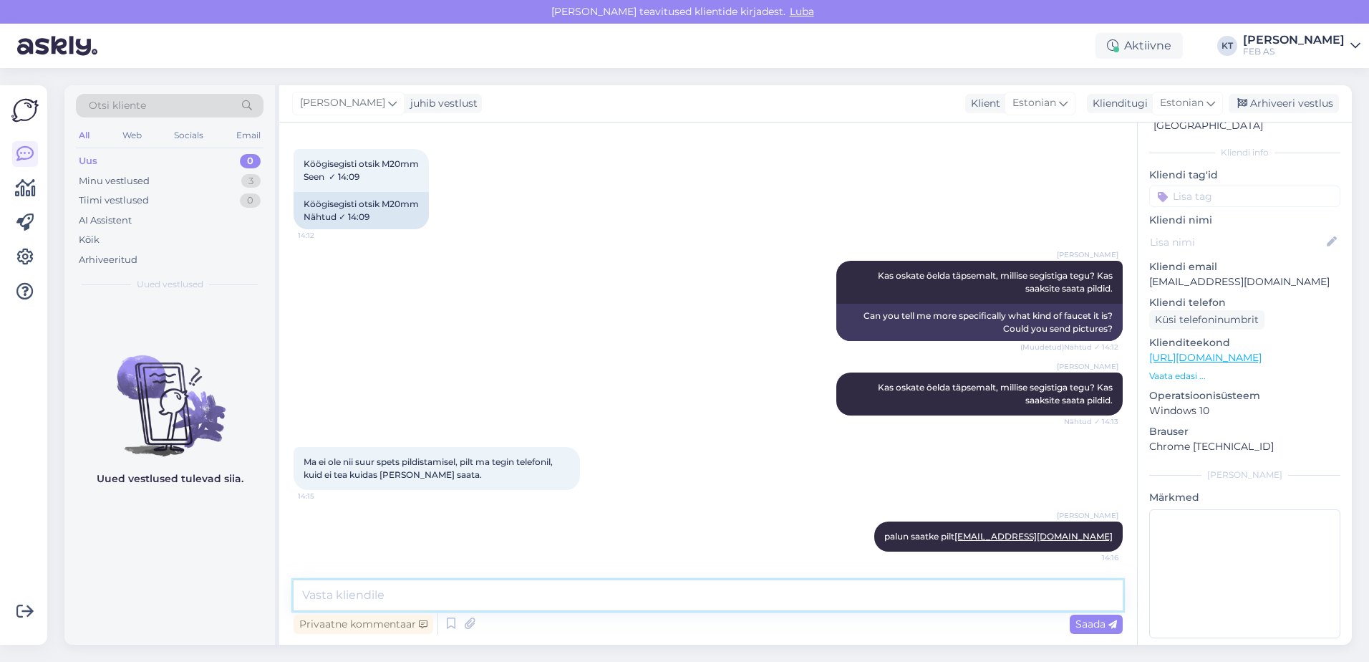
click at [627, 595] on textarea at bounding box center [708, 595] width 829 height 30
drag, startPoint x: 340, startPoint y: 591, endPoint x: 289, endPoint y: 594, distance: 50.9
click at [289, 594] on div "Vestlus algas [DATE] Köögisegisti otsik M20mm 14:09 Köögisegisti otsik M20mm [P…" at bounding box center [708, 383] width 858 height 522
click at [559, 604] on textarea "Saate lisada ka siia samasse vestlusesse-" at bounding box center [708, 595] width 829 height 30
click at [789, 589] on textarea "Saate lisada ka siia samasse vestlusesse- vajutage kirjaklambri pildikese [PERS…" at bounding box center [708, 595] width 829 height 30
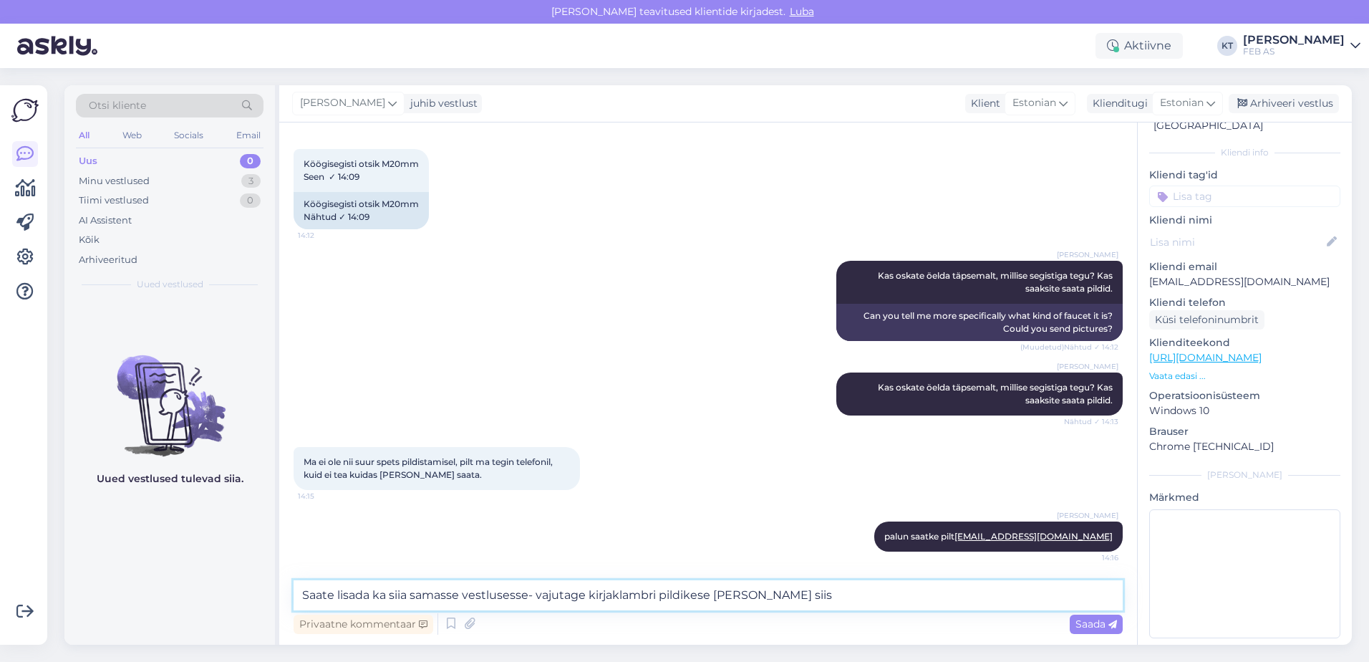
drag, startPoint x: 797, startPoint y: 592, endPoint x: 770, endPoint y: 595, distance: 27.4
click at [769, 595] on textarea "Saate lisada ka siia samasse vestlusesse- vajutage kirjaklambri pildikese [PERS…" at bounding box center [708, 595] width 829 height 30
click at [785, 593] on textarea "Saate lisada ka siia samasse vestlusesse- vajutage kirjaklambri pildikese [PERS…" at bounding box center [708, 595] width 829 height 30
type textarea "Saate lisada ka siia samasse vestlusesse- vajutage kirjaklambri pildikese [PERS…"
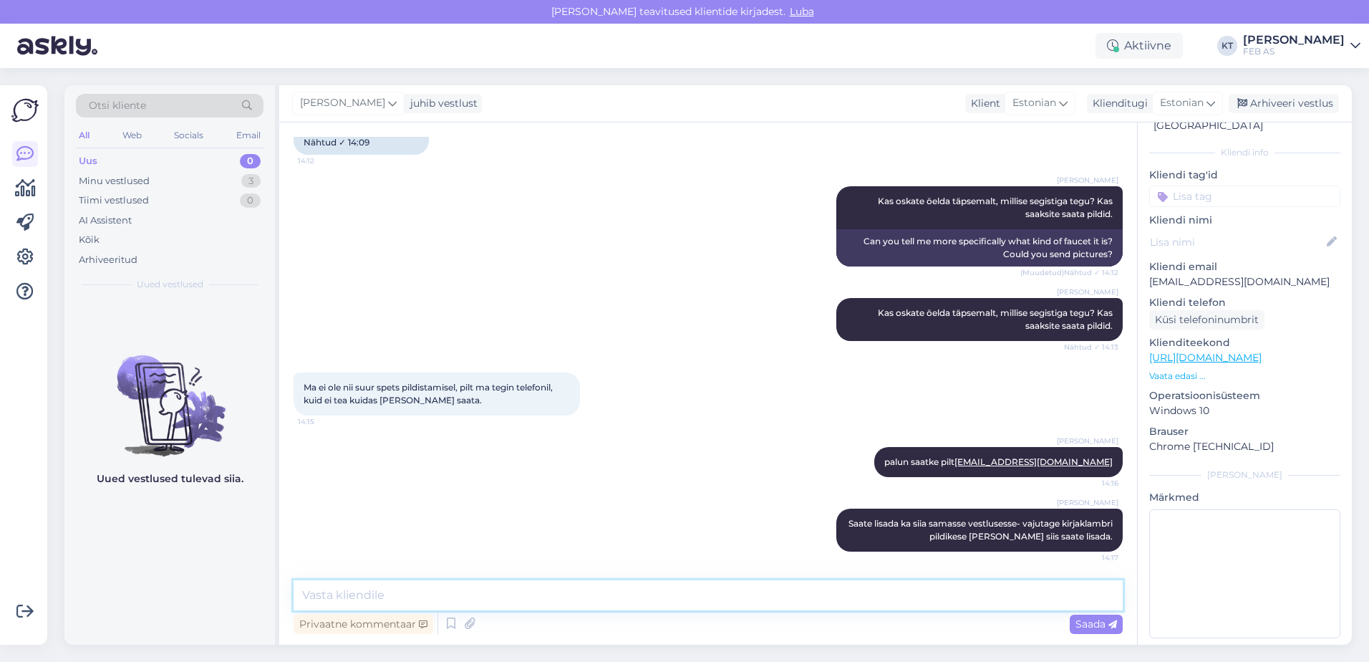
click at [757, 588] on textarea at bounding box center [708, 595] width 829 height 30
click at [709, 584] on textarea at bounding box center [708, 595] width 829 height 30
